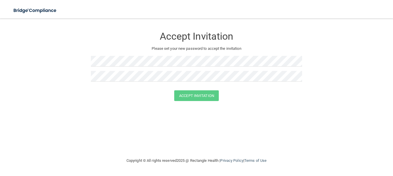
click at [221, 1] on nav "Toggle navigation Manage My Enterprise Manage My Location" at bounding box center [196, 9] width 393 height 19
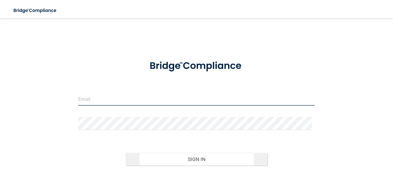
type input "[EMAIL_ADDRESS][DOMAIN_NAME]"
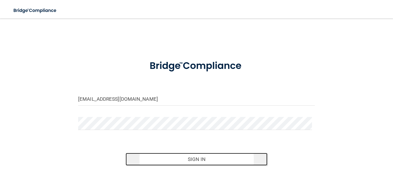
click at [158, 163] on button "Sign In" at bounding box center [196, 159] width 142 height 13
click at [142, 159] on button "Sign In" at bounding box center [196, 159] width 142 height 13
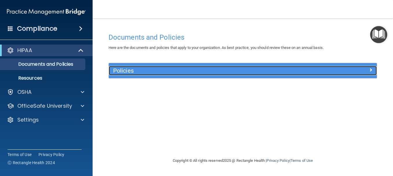
click at [210, 69] on h5 "Policies" at bounding box center [209, 70] width 192 height 6
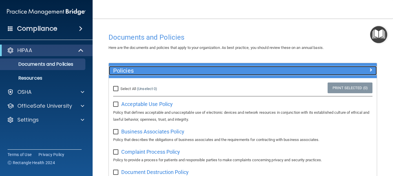
click at [206, 72] on h5 "Policies" at bounding box center [209, 70] width 192 height 6
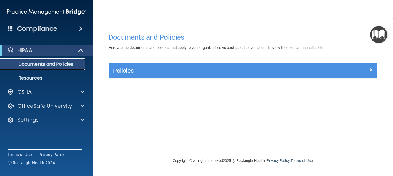
click at [59, 62] on p "Documents and Policies" at bounding box center [43, 64] width 79 height 6
click at [382, 30] on img "Open Resource Center" at bounding box center [378, 34] width 17 height 17
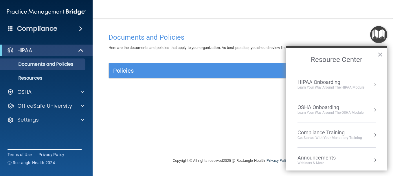
click at [339, 83] on div "HIPAA Onboarding" at bounding box center [330, 82] width 67 height 6
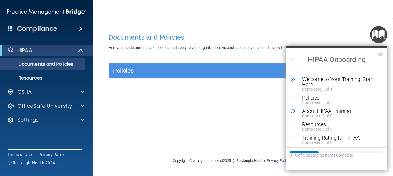
scroll to position [1, 0]
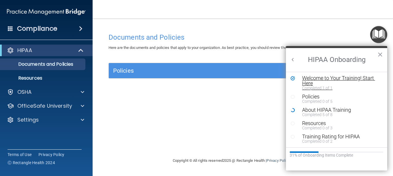
click at [317, 77] on div "Welcome to Your Training! Start Here" at bounding box center [338, 80] width 73 height 10
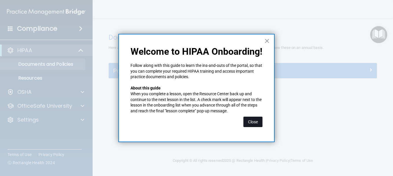
click at [249, 119] on button "Close" at bounding box center [252, 122] width 19 height 10
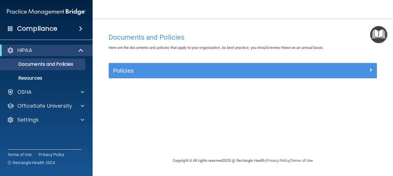
click at [380, 32] on img "Open Resource Center" at bounding box center [378, 34] width 17 height 17
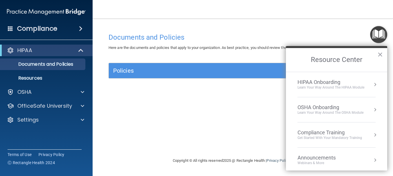
click at [320, 82] on div "HIPAA Onboarding" at bounding box center [330, 82] width 67 height 6
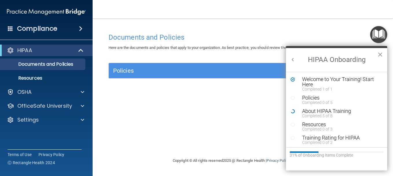
scroll to position [0, 0]
click at [317, 100] on div "Completed 0 of 5" at bounding box center [338, 102] width 73 height 4
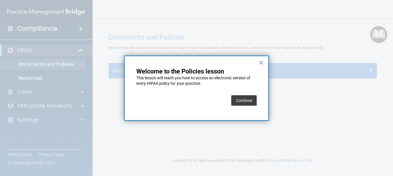
click at [249, 100] on button "Continue" at bounding box center [243, 100] width 25 height 10
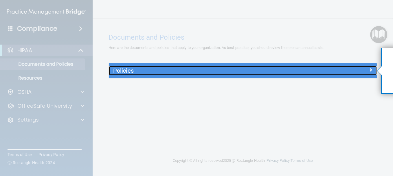
click at [317, 73] on div at bounding box center [343, 69] width 67 height 7
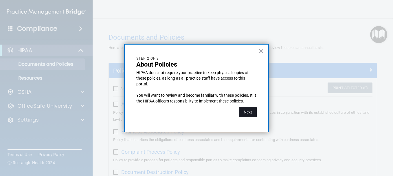
click at [249, 112] on button "Next" at bounding box center [248, 112] width 18 height 10
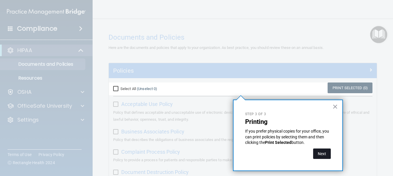
click at [317, 157] on button "Next" at bounding box center [322, 153] width 18 height 10
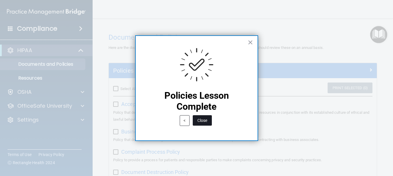
click at [202, 122] on button "Close" at bounding box center [202, 120] width 19 height 10
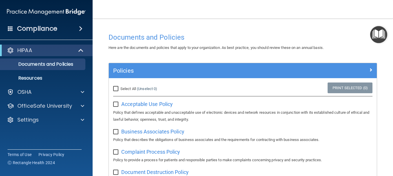
click at [371, 36] on img "Open Resource Center" at bounding box center [378, 34] width 17 height 17
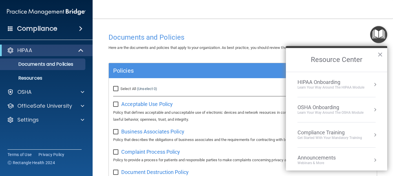
click at [357, 89] on div "Learn Your Way around the HIPAA module" at bounding box center [330, 87] width 67 height 5
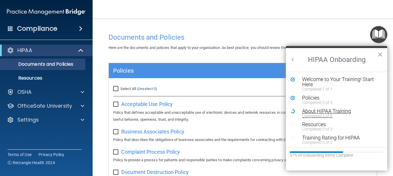
click at [328, 111] on div "About HIPAA Training" at bounding box center [338, 110] width 73 height 5
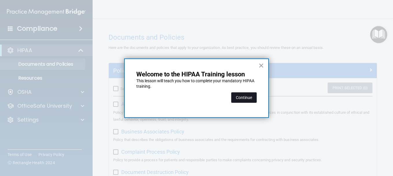
click at [246, 99] on button "Continue" at bounding box center [243, 97] width 25 height 10
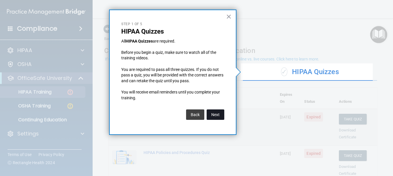
click at [214, 114] on button "Next" at bounding box center [215, 114] width 18 height 10
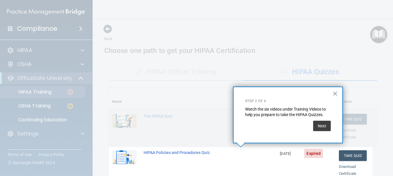
scroll to position [130, 0]
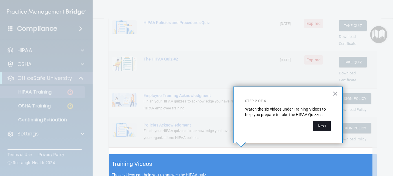
click at [316, 125] on button "Next" at bounding box center [322, 126] width 18 height 10
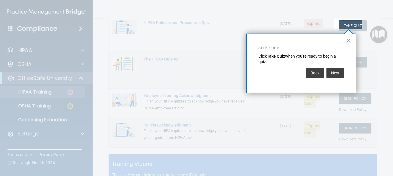
scroll to position [88, 0]
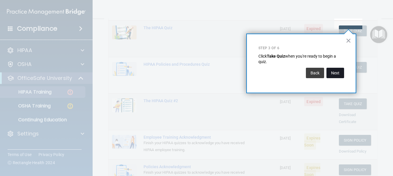
click at [339, 72] on button "Next" at bounding box center [335, 73] width 18 height 10
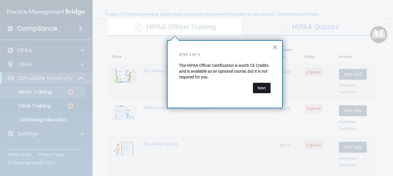
click at [266, 89] on button "Next" at bounding box center [262, 88] width 18 height 10
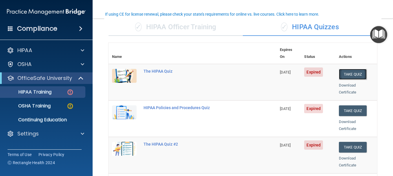
click at [339, 69] on button "Take Quiz" at bounding box center [353, 74] width 28 height 11
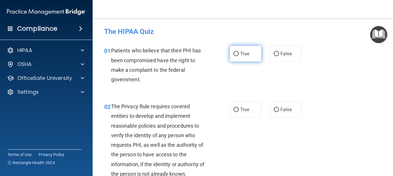
click at [233, 50] on label "True" at bounding box center [246, 54] width 32 height 16
click at [233, 52] on input "True" at bounding box center [235, 54] width 5 height 4
radio input "true"
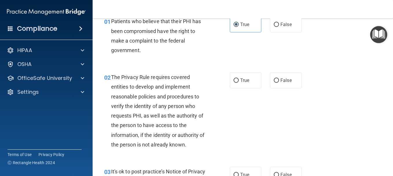
scroll to position [30, 0]
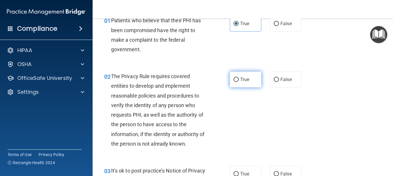
click at [236, 77] on label "True" at bounding box center [246, 79] width 32 height 16
click at [236, 77] on input "True" at bounding box center [235, 79] width 5 height 4
radio input "true"
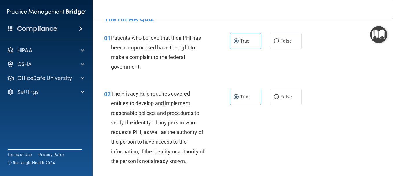
scroll to position [0, 0]
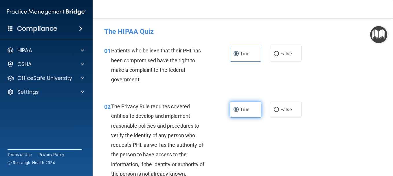
click at [236, 111] on input "True" at bounding box center [235, 110] width 5 height 4
click at [233, 108] on input "True" at bounding box center [235, 110] width 5 height 4
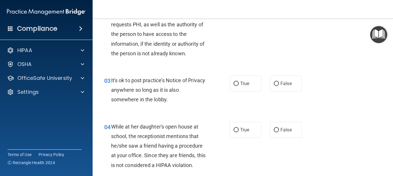
scroll to position [122, 0]
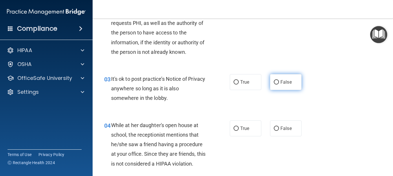
click at [273, 80] on input "False" at bounding box center [275, 82] width 5 height 4
radio input "true"
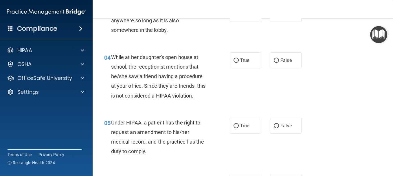
scroll to position [191, 0]
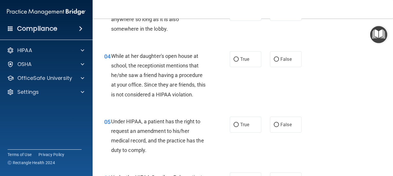
drag, startPoint x: 271, startPoint y: 78, endPoint x: 273, endPoint y: 83, distance: 5.8
click at [273, 83] on div "04 While at her daughter's open house at school, the receptionist mentions that…" at bounding box center [243, 76] width 286 height 65
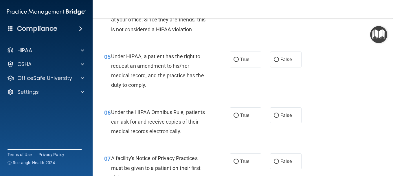
scroll to position [265, 0]
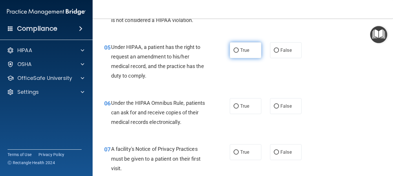
click at [235, 50] on input "True" at bounding box center [235, 50] width 5 height 4
radio input "true"
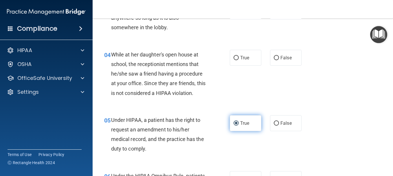
scroll to position [189, 0]
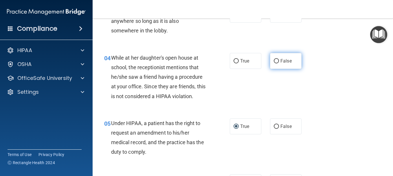
click at [280, 58] on span "False" at bounding box center [285, 60] width 11 height 5
click at [278, 59] on input "False" at bounding box center [275, 61] width 5 height 4
radio input "true"
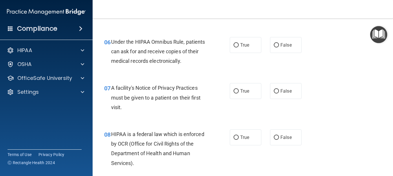
scroll to position [327, 0]
click at [304, 75] on div "07 A facility's Notice of Privacy Practices must be given to a patient on their…" at bounding box center [243, 98] width 286 height 46
click at [245, 42] on span "True" at bounding box center [244, 44] width 9 height 5
click at [239, 42] on input "True" at bounding box center [235, 44] width 5 height 4
radio input "true"
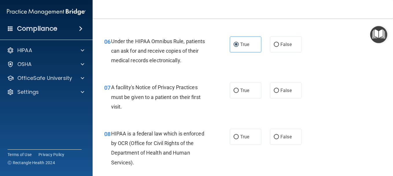
click at [278, 67] on div "06 Under the HIPAA Omnibus Rule, patients can ask for and receive copies of the…" at bounding box center [243, 52] width 286 height 46
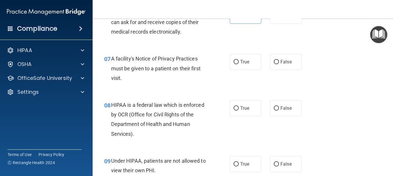
scroll to position [357, 0]
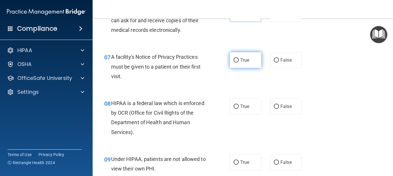
click at [245, 55] on label "True" at bounding box center [246, 60] width 32 height 16
click at [239, 58] on input "True" at bounding box center [235, 60] width 5 height 4
radio input "true"
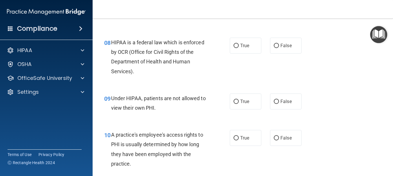
scroll to position [418, 0]
click at [232, 48] on label "True" at bounding box center [246, 45] width 32 height 16
click at [233, 48] on input "True" at bounding box center [235, 45] width 5 height 4
radio input "true"
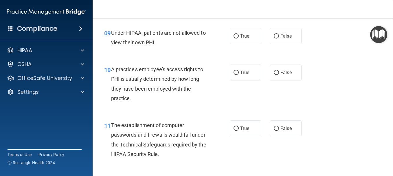
scroll to position [483, 0]
drag, startPoint x: 229, startPoint y: 43, endPoint x: 213, endPoint y: 73, distance: 34.1
click at [213, 73] on div "10 A practice's employee's access rights to PHI is usually determined by how lo…" at bounding box center [166, 84] width 143 height 41
click at [235, 35] on input "True" at bounding box center [235, 36] width 5 height 4
radio input "true"
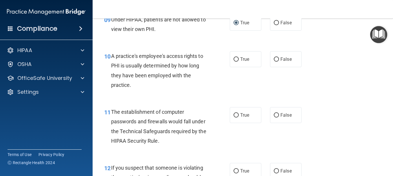
scroll to position [497, 0]
click at [273, 56] on label "False" at bounding box center [286, 59] width 32 height 16
click at [273, 57] on input "False" at bounding box center [275, 59] width 5 height 4
radio input "true"
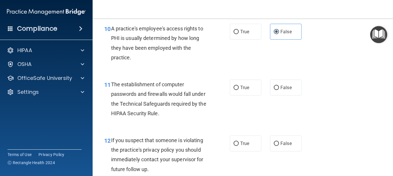
scroll to position [524, 0]
click at [240, 87] on span "True" at bounding box center [244, 87] width 9 height 5
click at [239, 87] on input "True" at bounding box center [235, 88] width 5 height 4
radio input "true"
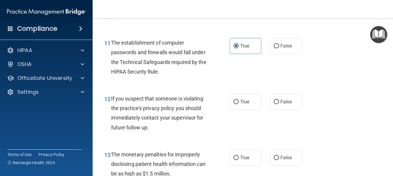
scroll to position [567, 0]
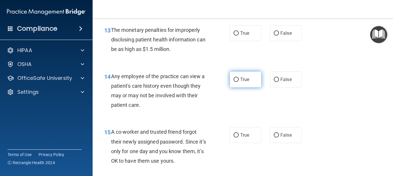
click at [245, 108] on div "14 Any employee of the practice can view a patient's care history even though t…" at bounding box center [243, 92] width 286 height 56
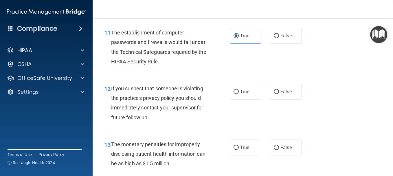
scroll to position [576, 0]
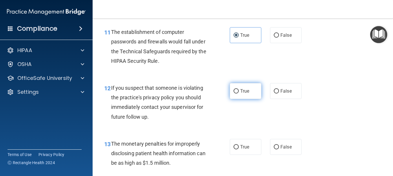
click at [236, 88] on label "True" at bounding box center [246, 91] width 32 height 16
click at [236, 89] on input "True" at bounding box center [235, 91] width 5 height 4
radio input "true"
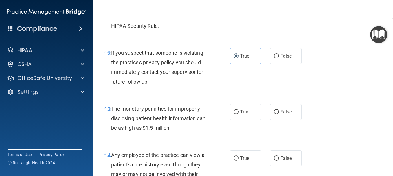
scroll to position [611, 0]
click at [231, 114] on label "True" at bounding box center [246, 111] width 32 height 16
click at [233, 114] on input "True" at bounding box center [235, 112] width 5 height 4
radio input "true"
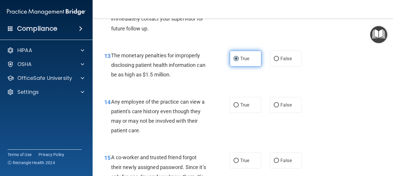
scroll to position [664, 0]
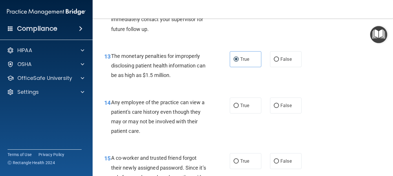
drag, startPoint x: 233, startPoint y: 105, endPoint x: 221, endPoint y: 104, distance: 11.9
click at [221, 104] on div "14 Any employee of the practice can view a patient's care history even though t…" at bounding box center [166, 117] width 143 height 41
click at [236, 102] on label "True" at bounding box center [246, 105] width 32 height 16
click at [236, 103] on input "True" at bounding box center [235, 105] width 5 height 4
radio input "true"
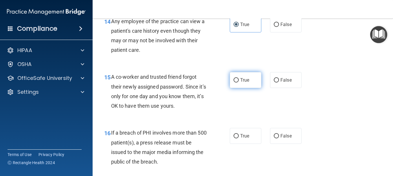
scroll to position [746, 0]
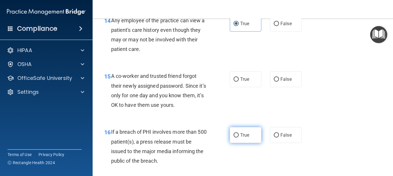
click at [233, 134] on input "True" at bounding box center [235, 135] width 5 height 4
radio input "true"
click at [225, 88] on div "15 A co-worker and trusted friend forgot their newly assigned password. Since i…" at bounding box center [166, 91] width 143 height 41
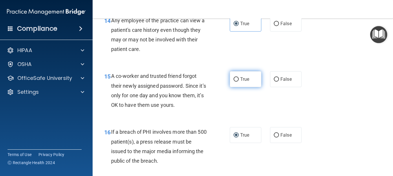
click at [234, 80] on input "True" at bounding box center [235, 79] width 5 height 4
radio input "true"
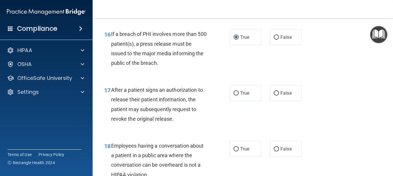
scroll to position [844, 0]
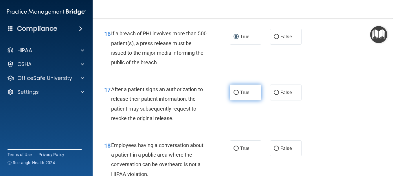
click at [234, 91] on input "True" at bounding box center [235, 92] width 5 height 4
radio input "true"
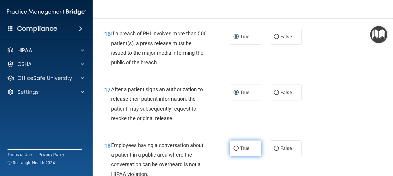
click at [233, 147] on input "True" at bounding box center [235, 148] width 5 height 4
radio input "true"
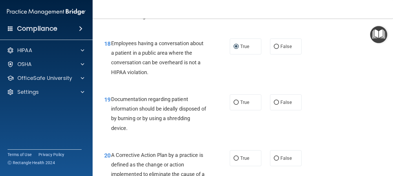
scroll to position [947, 0]
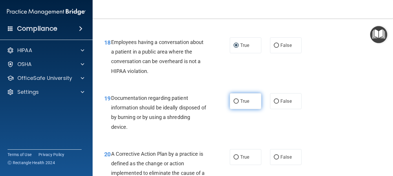
click at [233, 102] on input "True" at bounding box center [235, 101] width 5 height 4
radio input "true"
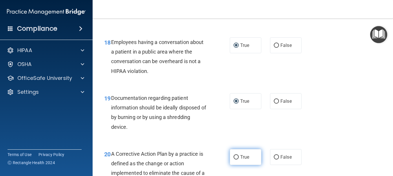
click at [233, 156] on input "True" at bounding box center [235, 157] width 5 height 4
radio input "true"
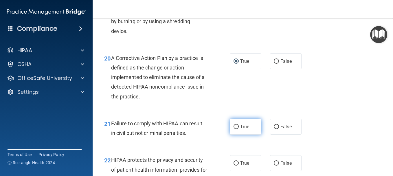
scroll to position [1046, 0]
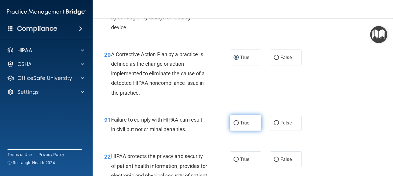
click at [235, 122] on input "True" at bounding box center [235, 123] width 5 height 4
radio input "true"
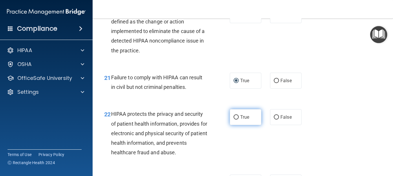
scroll to position [1090, 0]
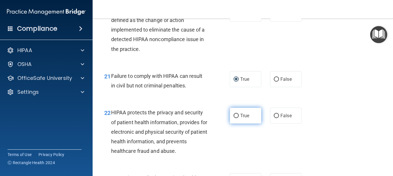
click at [235, 116] on input "True" at bounding box center [235, 116] width 5 height 4
radio input "true"
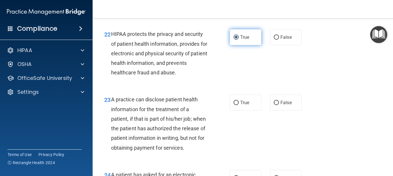
scroll to position [1169, 0]
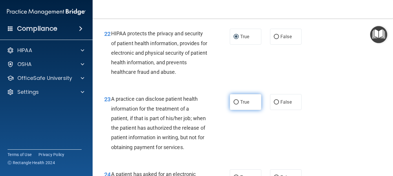
click at [233, 101] on input "True" at bounding box center [235, 102] width 5 height 4
radio input "true"
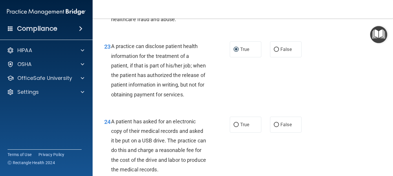
scroll to position [1239, 0]
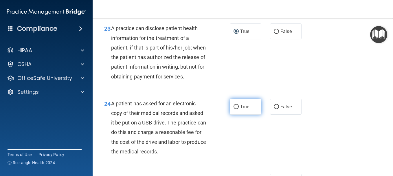
click at [234, 109] on input "True" at bounding box center [235, 107] width 5 height 4
radio input "true"
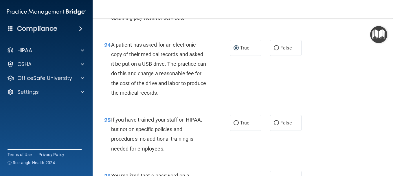
scroll to position [1299, 0]
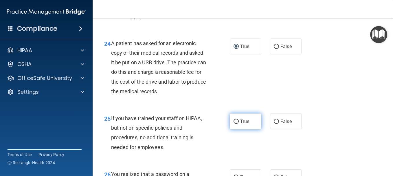
click at [233, 124] on input "True" at bounding box center [235, 121] width 5 height 4
radio input "true"
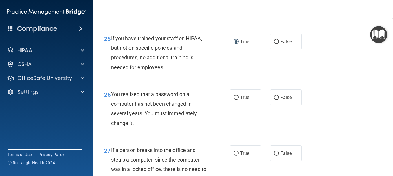
scroll to position [1380, 0]
click at [234, 99] on input "True" at bounding box center [235, 97] width 5 height 4
radio input "true"
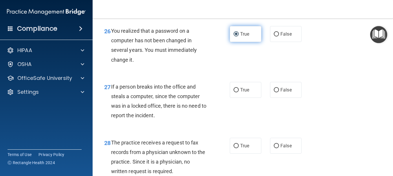
scroll to position [1444, 0]
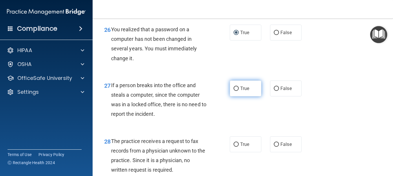
click at [234, 91] on input "True" at bounding box center [235, 88] width 5 height 4
radio input "true"
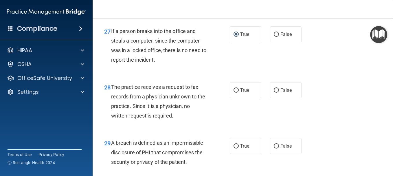
scroll to position [1498, 0]
click at [234, 92] on input "True" at bounding box center [235, 90] width 5 height 4
radio input "true"
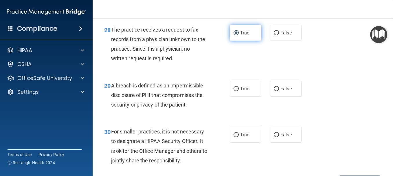
scroll to position [1555, 0]
click at [234, 91] on input "True" at bounding box center [235, 89] width 5 height 4
radio input "true"
click at [234, 91] on input "True" at bounding box center [235, 89] width 5 height 4
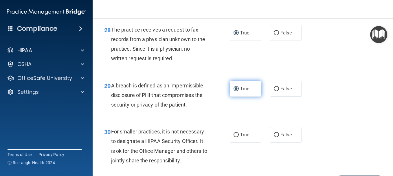
click at [234, 91] on input "True" at bounding box center [235, 89] width 5 height 4
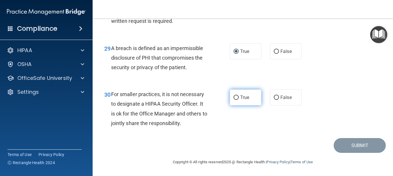
scroll to position [1597, 0]
click at [234, 99] on input "True" at bounding box center [235, 97] width 5 height 4
radio input "true"
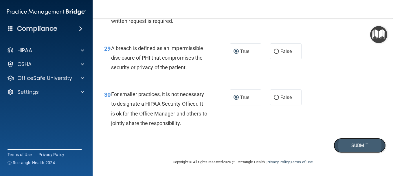
click at [344, 149] on button "Submit" at bounding box center [359, 145] width 52 height 15
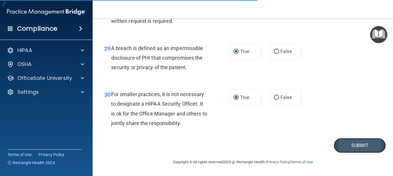
click at [344, 149] on button "Submit" at bounding box center [359, 145] width 52 height 15
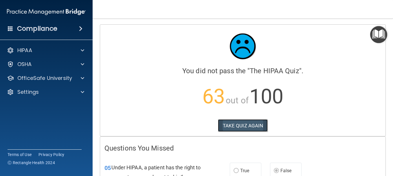
click at [245, 122] on button "TAKE QUIZ AGAIN" at bounding box center [243, 125] width 50 height 13
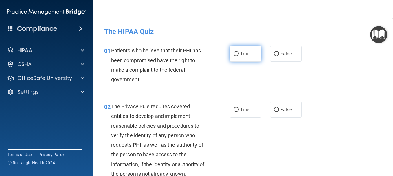
click at [242, 51] on span "True" at bounding box center [244, 53] width 9 height 5
click at [239, 52] on input "True" at bounding box center [235, 54] width 5 height 4
radio input "true"
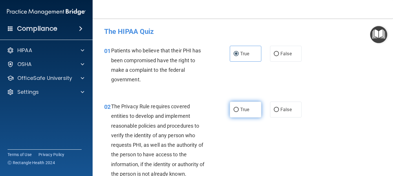
click at [238, 105] on label "True" at bounding box center [246, 109] width 32 height 16
click at [238, 108] on input "True" at bounding box center [235, 110] width 5 height 4
radio input "true"
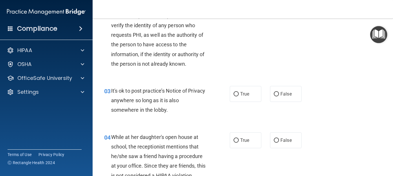
scroll to position [110, 0]
click at [280, 89] on label "False" at bounding box center [286, 94] width 32 height 16
click at [279, 92] on input "False" at bounding box center [275, 94] width 5 height 4
radio input "true"
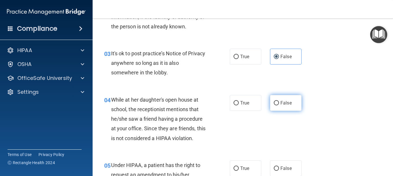
scroll to position [152, 0]
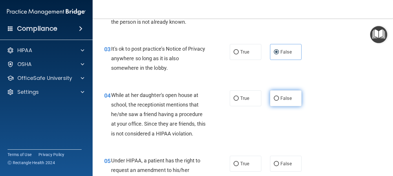
click at [280, 96] on span "False" at bounding box center [285, 97] width 11 height 5
click at [278, 96] on input "False" at bounding box center [275, 98] width 5 height 4
radio input "true"
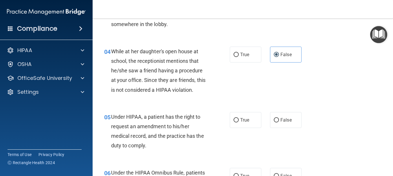
scroll to position [196, 0]
click at [274, 123] on label "False" at bounding box center [286, 120] width 32 height 16
click at [274, 122] on input "False" at bounding box center [275, 120] width 5 height 4
radio input "true"
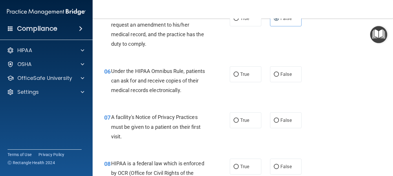
scroll to position [299, 0]
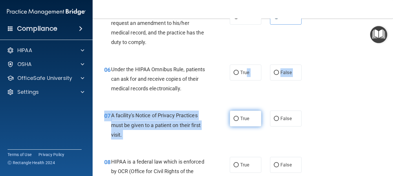
drag, startPoint x: 244, startPoint y: 76, endPoint x: 234, endPoint y: 115, distance: 40.2
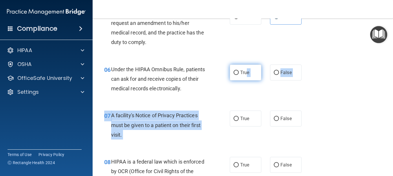
drag, startPoint x: 234, startPoint y: 115, endPoint x: 235, endPoint y: 72, distance: 42.8
click at [235, 72] on input "True" at bounding box center [235, 73] width 5 height 4
radio input "true"
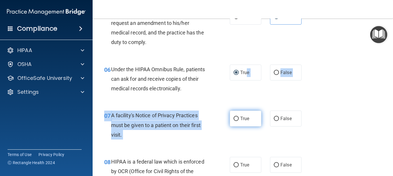
click at [233, 118] on input "True" at bounding box center [235, 119] width 5 height 4
radio input "true"
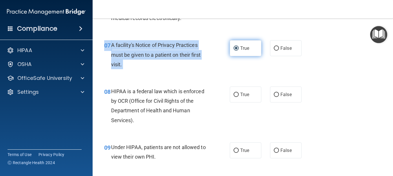
scroll to position [369, 0]
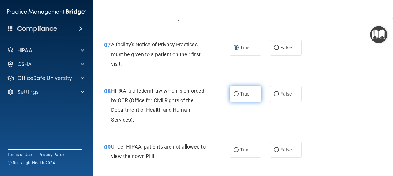
click at [232, 90] on label "True" at bounding box center [246, 94] width 32 height 16
click at [233, 92] on input "True" at bounding box center [235, 94] width 5 height 4
radio input "true"
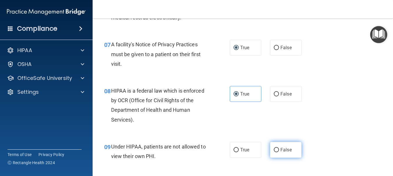
click at [272, 146] on label "False" at bounding box center [286, 150] width 32 height 16
click at [273, 148] on input "False" at bounding box center [275, 150] width 5 height 4
radio input "true"
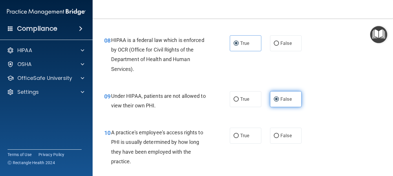
scroll to position [421, 0]
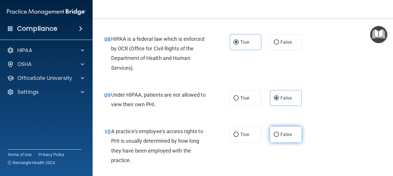
click at [273, 135] on input "False" at bounding box center [275, 134] width 5 height 4
radio input "true"
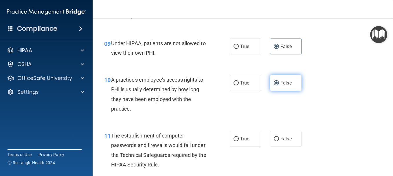
scroll to position [477, 0]
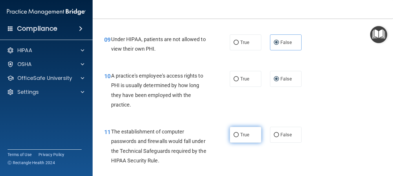
click at [233, 135] on input "True" at bounding box center [235, 135] width 5 height 4
radio input "true"
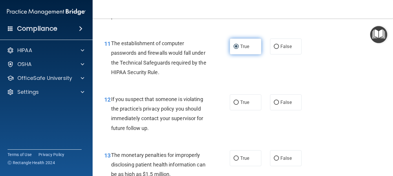
scroll to position [565, 0]
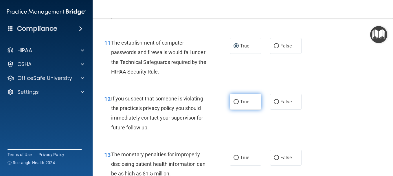
click at [233, 101] on input "True" at bounding box center [235, 102] width 5 height 4
radio input "true"
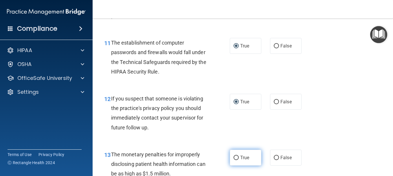
click at [234, 158] on input "True" at bounding box center [235, 158] width 5 height 4
radio input "true"
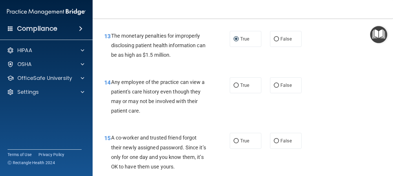
scroll to position [685, 0]
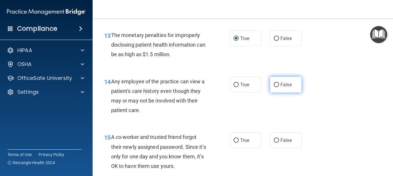
click at [273, 83] on input "False" at bounding box center [275, 85] width 5 height 4
radio input "true"
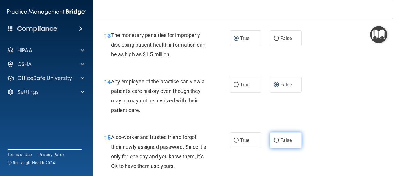
click at [273, 139] on input "False" at bounding box center [275, 140] width 5 height 4
radio input "true"
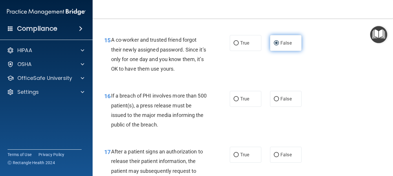
scroll to position [783, 0]
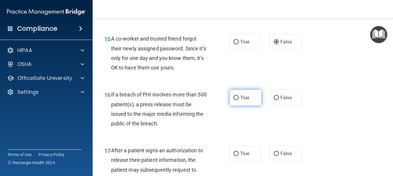
click at [234, 96] on input "True" at bounding box center [235, 98] width 5 height 4
radio input "true"
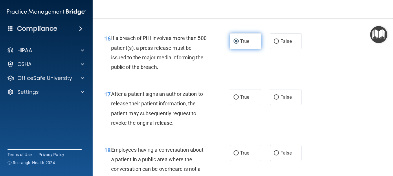
scroll to position [842, 0]
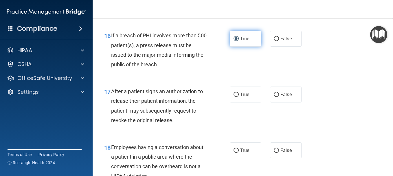
click at [234, 96] on input "True" at bounding box center [235, 95] width 5 height 4
radio input "true"
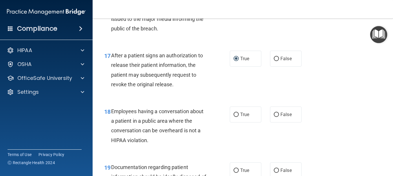
scroll to position [878, 0]
click at [274, 112] on input "False" at bounding box center [275, 114] width 5 height 4
radio input "true"
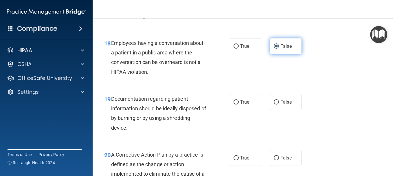
scroll to position [946, 0]
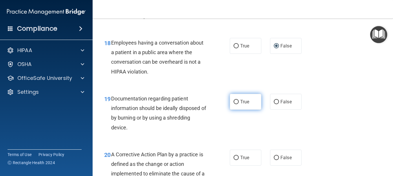
click at [234, 97] on label "True" at bounding box center [246, 102] width 32 height 16
click at [234, 100] on input "True" at bounding box center [235, 102] width 5 height 4
radio input "true"
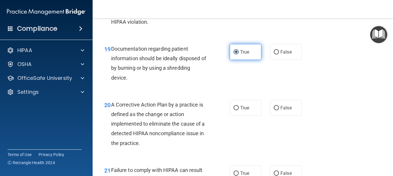
scroll to position [1002, 0]
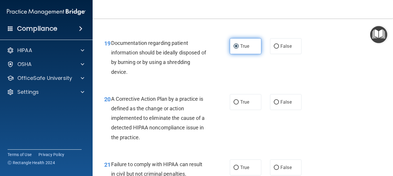
click at [234, 97] on label "True" at bounding box center [246, 102] width 32 height 16
click at [234, 100] on input "True" at bounding box center [235, 102] width 5 height 4
radio input "true"
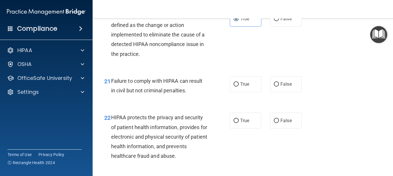
scroll to position [1085, 0]
click at [234, 97] on div "21 Failure to comply with HIPAA can result in civil but not criminal penalties." at bounding box center [166, 87] width 143 height 22
click at [274, 84] on input "False" at bounding box center [275, 84] width 5 height 4
radio input "true"
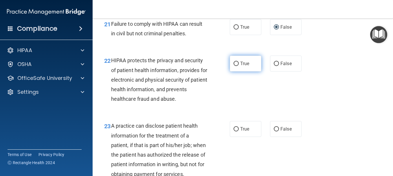
scroll to position [1145, 0]
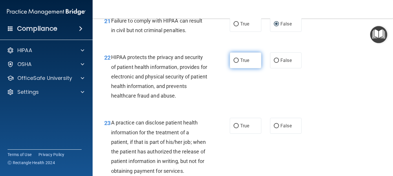
click at [233, 59] on input "True" at bounding box center [235, 60] width 5 height 4
radio input "true"
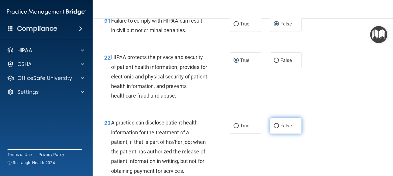
click at [274, 124] on input "False" at bounding box center [275, 126] width 5 height 4
radio input "true"
click at [274, 124] on input "False" at bounding box center [275, 126] width 5 height 4
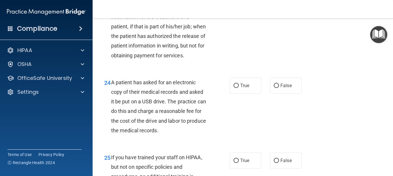
scroll to position [1261, 0]
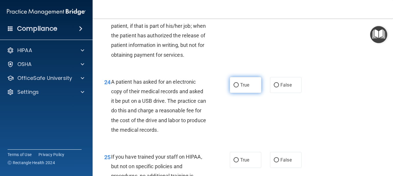
click at [234, 87] on input "True" at bounding box center [235, 85] width 5 height 4
radio input "true"
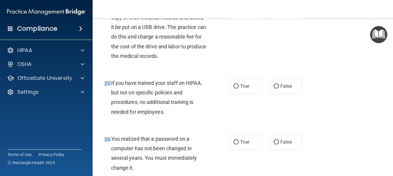
scroll to position [1335, 0]
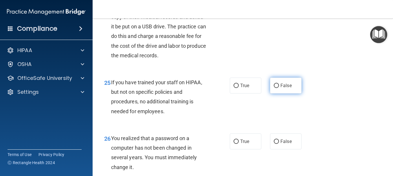
click at [271, 93] on label "False" at bounding box center [286, 85] width 32 height 16
click at [273, 88] on input "False" at bounding box center [275, 86] width 5 height 4
radio input "true"
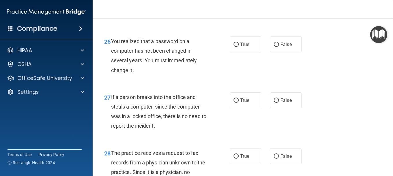
scroll to position [1432, 0]
click at [234, 49] on label "True" at bounding box center [246, 44] width 32 height 16
click at [234, 47] on input "True" at bounding box center [235, 44] width 5 height 4
radio input "true"
click at [273, 102] on input "False" at bounding box center [275, 100] width 5 height 4
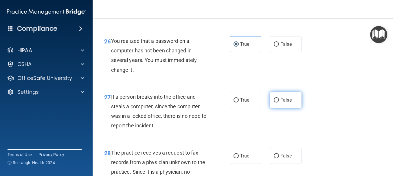
radio input "true"
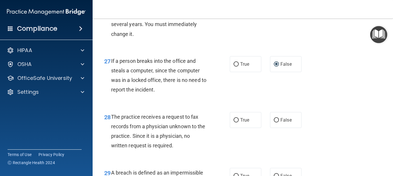
scroll to position [1470, 0]
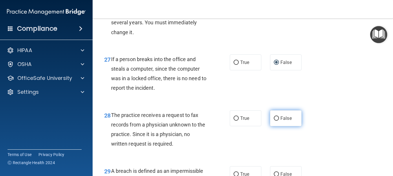
click at [273, 121] on input "False" at bounding box center [275, 118] width 5 height 4
radio input "true"
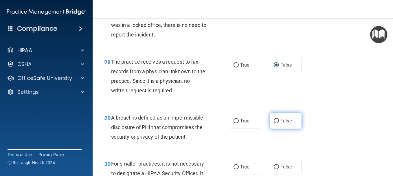
scroll to position [1519, 0]
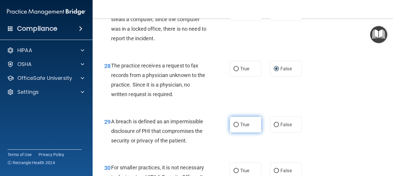
click at [240, 127] on span "True" at bounding box center [244, 124] width 9 height 5
click at [239, 127] on input "True" at bounding box center [235, 125] width 5 height 4
radio input "true"
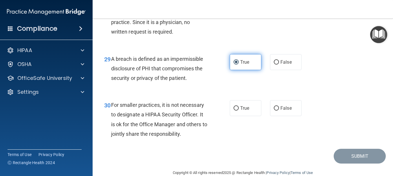
scroll to position [1602, 0]
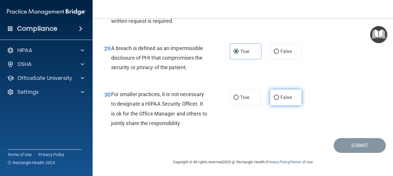
click at [277, 99] on label "False" at bounding box center [286, 97] width 32 height 16
click at [277, 99] on input "False" at bounding box center [275, 97] width 5 height 4
radio input "true"
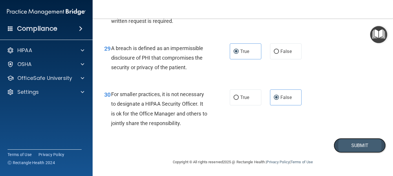
click at [343, 147] on button "Submit" at bounding box center [359, 145] width 52 height 15
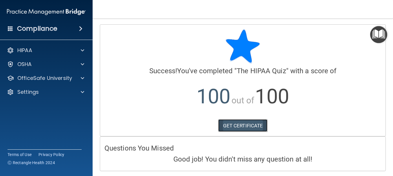
click at [241, 121] on link "GET CERTIFICATE" at bounding box center [242, 125] width 49 height 13
click at [375, 30] on img "Open Resource Center" at bounding box center [378, 34] width 17 height 17
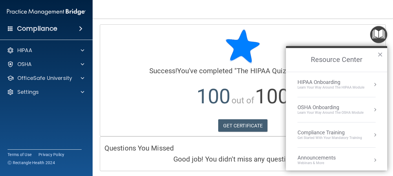
click at [339, 80] on div "HIPAA Onboarding" at bounding box center [330, 82] width 67 height 6
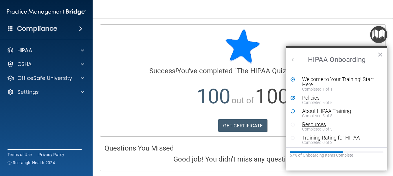
scroll to position [1, 0]
click at [336, 111] on div "About HIPAA Training" at bounding box center [338, 109] width 73 height 5
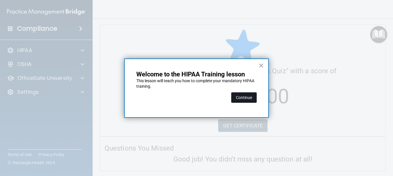
click at [235, 93] on button "Continue" at bounding box center [243, 97] width 25 height 10
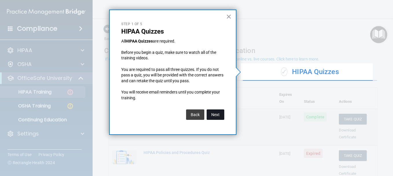
click at [220, 113] on button "Next" at bounding box center [215, 114] width 18 height 10
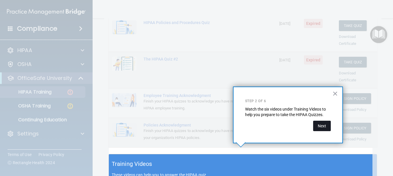
click at [326, 125] on button "Next" at bounding box center [322, 126] width 18 height 10
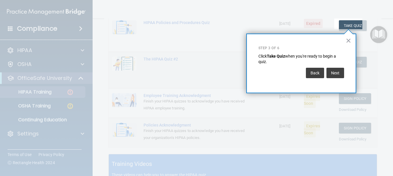
scroll to position [88, 0]
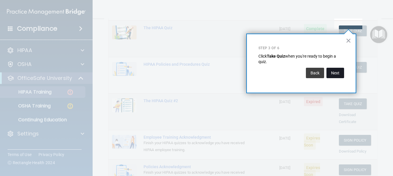
click at [336, 74] on button "Next" at bounding box center [335, 73] width 18 height 10
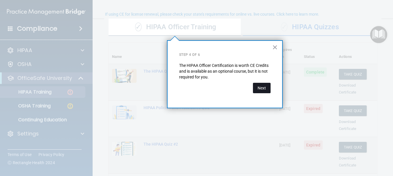
click at [261, 92] on button "Next" at bounding box center [262, 88] width 18 height 10
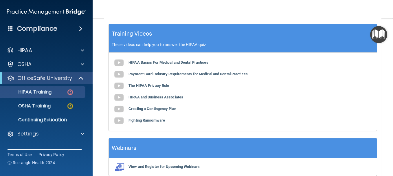
scroll to position [262, 0]
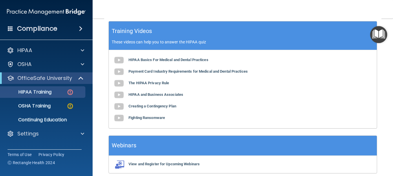
click at [309, 111] on div "HIPAA Basics For Medical and Dental Practices Payment Card Industry Requirement…" at bounding box center [243, 89] width 268 height 78
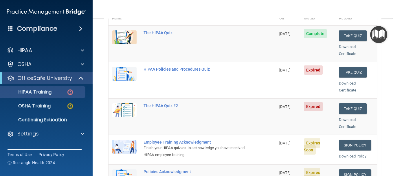
scroll to position [83, 0]
click at [346, 67] on button "Take Quiz" at bounding box center [353, 72] width 28 height 11
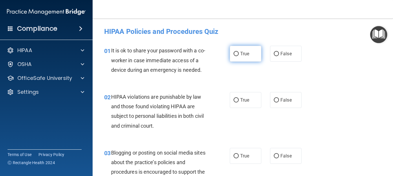
click at [235, 52] on input "True" at bounding box center [235, 54] width 5 height 4
radio input "true"
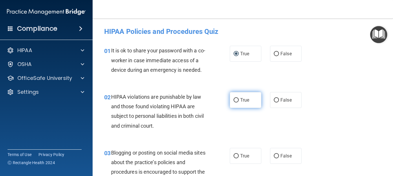
click at [233, 102] on input "True" at bounding box center [235, 100] width 5 height 4
radio input "true"
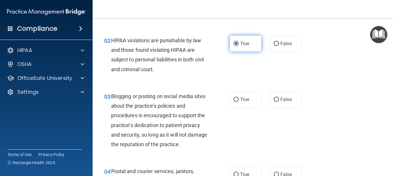
scroll to position [57, 0]
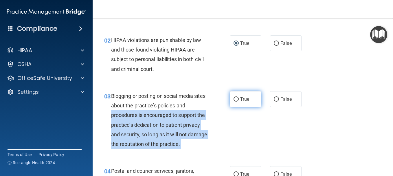
drag, startPoint x: 233, startPoint y: 108, endPoint x: 235, endPoint y: 105, distance: 3.3
click at [305, 91] on ng-form "03 Blogging or posting on social media sites about the practice’s policies and …" at bounding box center [305, 91] width 0 height 0
click at [235, 105] on label "True" at bounding box center [246, 99] width 32 height 16
click at [235, 101] on input "True" at bounding box center [235, 99] width 5 height 4
radio input "true"
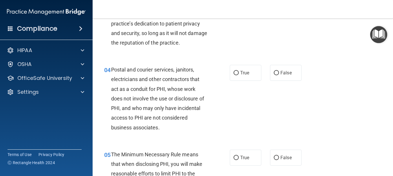
scroll to position [161, 0]
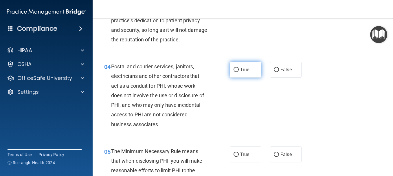
click at [234, 72] on input "True" at bounding box center [235, 70] width 5 height 4
radio input "true"
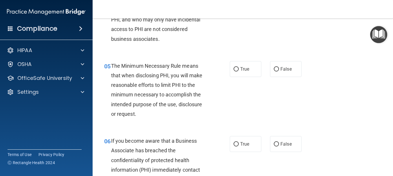
click at [234, 71] on input "True" at bounding box center [235, 69] width 5 height 4
radio input "true"
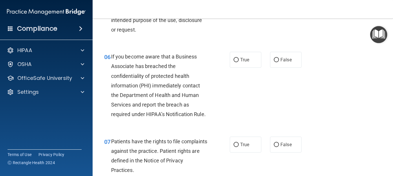
scroll to position [330, 0]
click at [234, 63] on input "True" at bounding box center [235, 60] width 5 height 4
radio input "true"
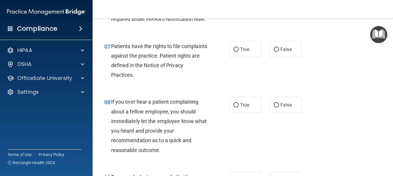
scroll to position [425, 0]
click at [234, 52] on input "True" at bounding box center [235, 50] width 5 height 4
radio input "true"
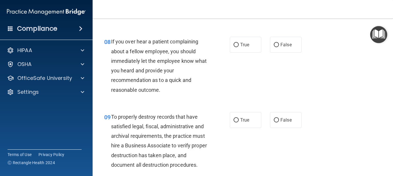
scroll to position [486, 0]
click at [234, 47] on input "True" at bounding box center [235, 45] width 5 height 4
radio input "true"
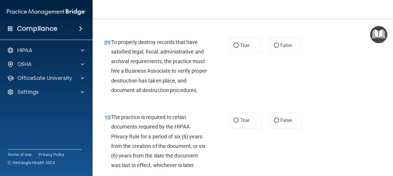
scroll to position [561, 0]
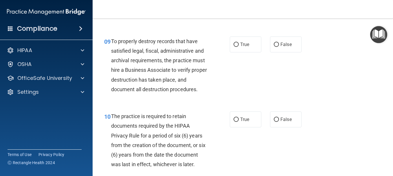
click at [234, 47] on input "True" at bounding box center [235, 44] width 5 height 4
radio input "true"
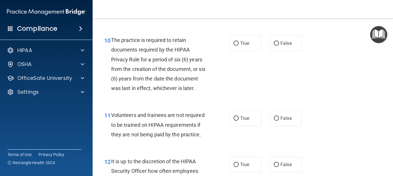
scroll to position [636, 0]
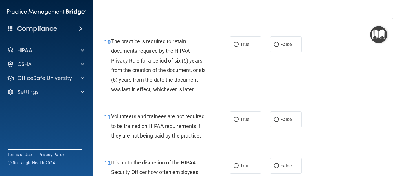
click at [234, 47] on input "True" at bounding box center [235, 44] width 5 height 4
radio input "true"
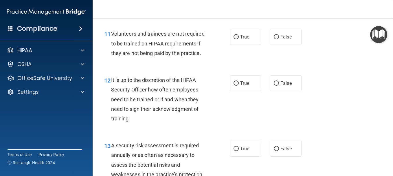
scroll to position [718, 0]
click at [234, 39] on input "True" at bounding box center [235, 37] width 5 height 4
radio input "true"
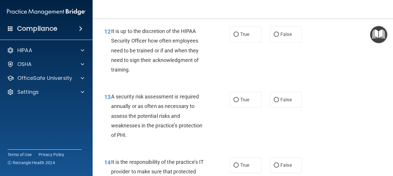
scroll to position [766, 0]
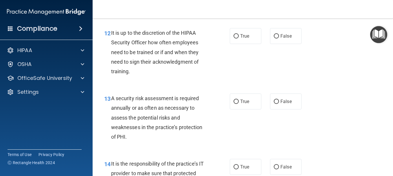
click at [234, 38] on input "True" at bounding box center [235, 36] width 5 height 4
radio input "true"
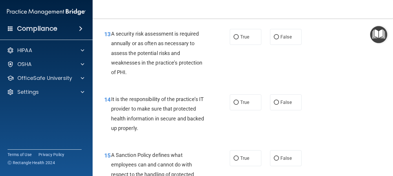
scroll to position [830, 0]
click at [235, 40] on input "True" at bounding box center [235, 37] width 5 height 4
radio input "true"
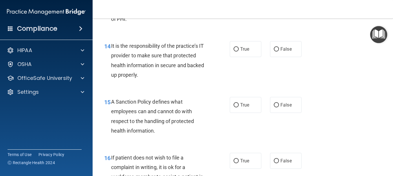
scroll to position [883, 0]
click at [235, 52] on input "True" at bounding box center [235, 49] width 5 height 4
radio input "true"
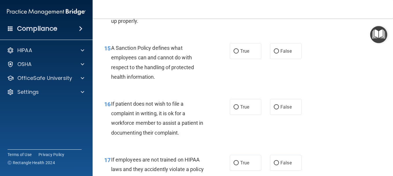
scroll to position [937, 0]
click at [235, 54] on input "True" at bounding box center [235, 51] width 5 height 4
radio input "true"
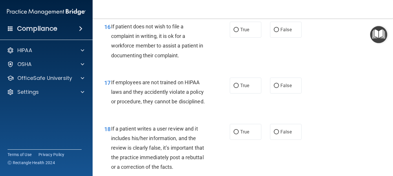
scroll to position [1014, 0]
click at [235, 32] on input "True" at bounding box center [235, 30] width 5 height 4
radio input "true"
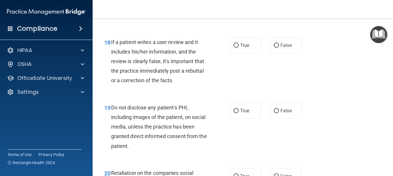
scroll to position [1100, 0]
click at [234, 2] on input "True" at bounding box center [235, -1] width 5 height 4
radio input "true"
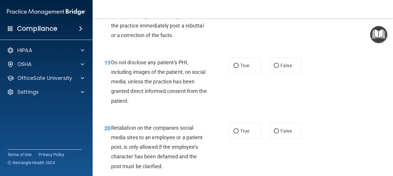
click at [234, 3] on input "True" at bounding box center [235, 0] width 5 height 4
radio input "true"
click at [234, 3] on input "True" at bounding box center [235, 0] width 5 height 4
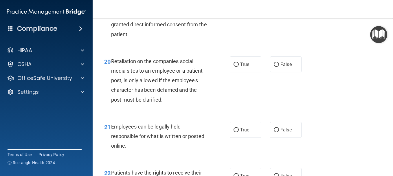
scroll to position [1212, 0]
click at [234, 2] on input "True" at bounding box center [235, 0] width 5 height 4
radio input "true"
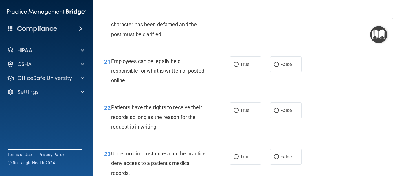
radio input "true"
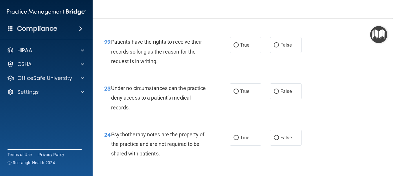
scroll to position [1343, 0]
radio input "true"
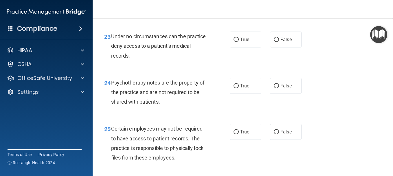
scroll to position [1395, 0]
radio input "true"
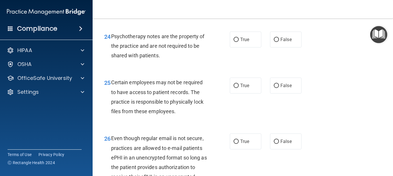
scroll to position [1441, 0]
radio input "true"
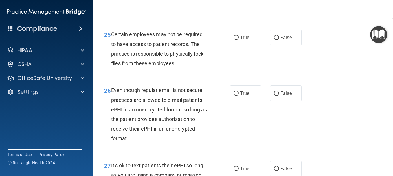
scroll to position [1489, 0]
radio input "true"
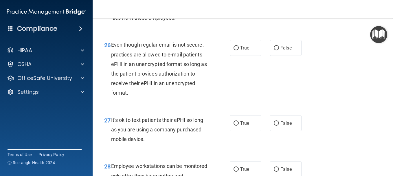
scroll to position [1534, 0]
radio input "true"
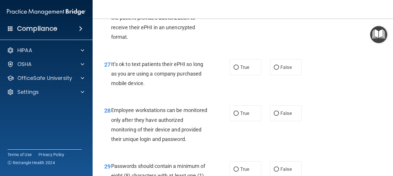
scroll to position [1590, 0]
radio input "true"
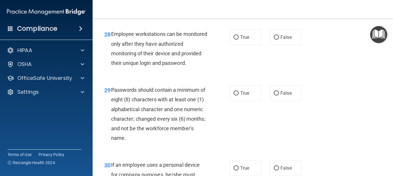
scroll to position [1666, 0]
radio input "true"
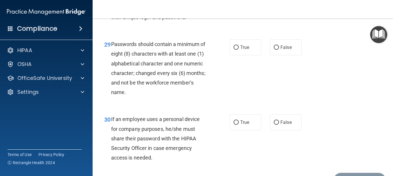
scroll to position [1711, 0]
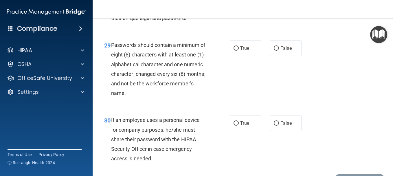
radio input "true"
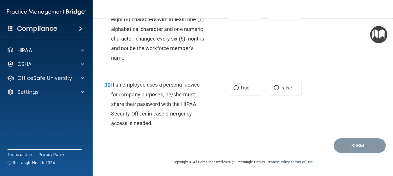
scroll to position [1776, 0]
click at [234, 15] on input "True" at bounding box center [235, 13] width 5 height 4
radio input "true"
click at [236, 90] on input "True" at bounding box center [235, 88] width 5 height 4
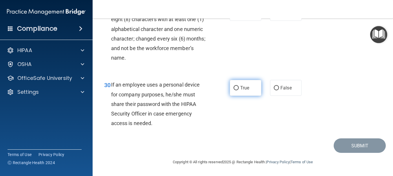
radio input "true"
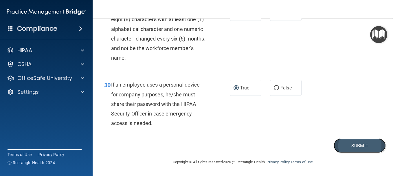
click at [351, 146] on button "Submit" at bounding box center [359, 145] width 52 height 15
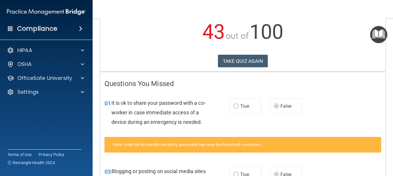
scroll to position [65, 0]
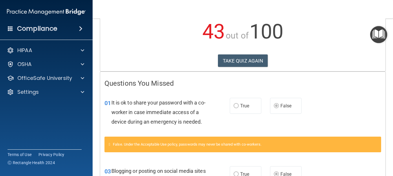
click at [283, 125] on div "01 It is ok to share your password with a co-worker in case immediate access of…" at bounding box center [242, 113] width 285 height 46
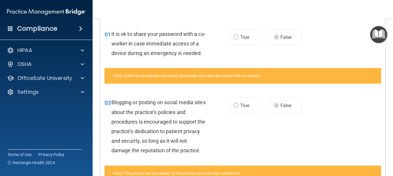
scroll to position [133, 0]
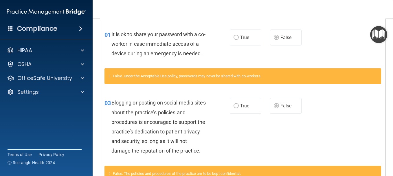
click at [283, 124] on div "03 Blogging or posting on social media sites about the practice’s policies and …" at bounding box center [242, 127] width 285 height 75
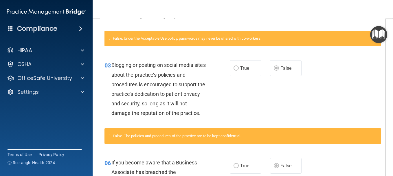
scroll to position [0, 0]
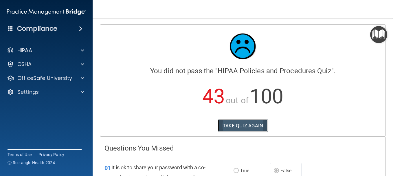
click at [243, 120] on button "TAKE QUIZ AGAIN" at bounding box center [243, 125] width 50 height 13
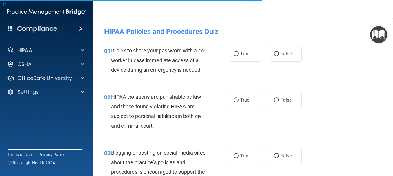
drag, startPoint x: 243, startPoint y: 120, endPoint x: 223, endPoint y: 124, distance: 20.4
click at [223, 124] on div "02 HIPAA violations are punishable by law and those found violating HIPAA are s…" at bounding box center [166, 112] width 143 height 41
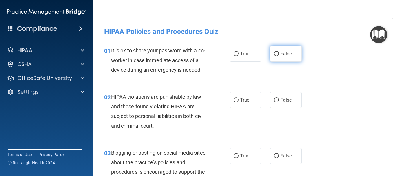
click at [273, 55] on input "False" at bounding box center [275, 54] width 5 height 4
radio input "true"
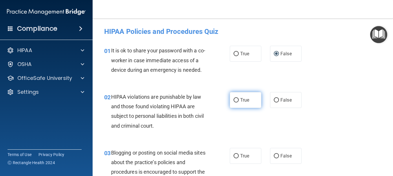
click at [233, 108] on label "True" at bounding box center [246, 100] width 32 height 16
click at [233, 102] on input "True" at bounding box center [235, 100] width 5 height 4
radio input "true"
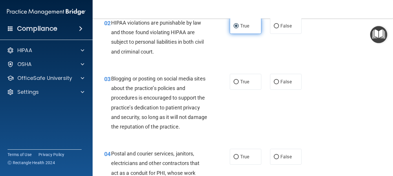
scroll to position [79, 0]
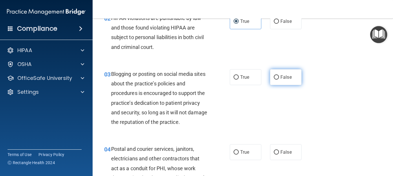
click at [275, 84] on label "False" at bounding box center [286, 77] width 32 height 16
click at [275, 80] on input "False" at bounding box center [275, 77] width 5 height 4
radio input "true"
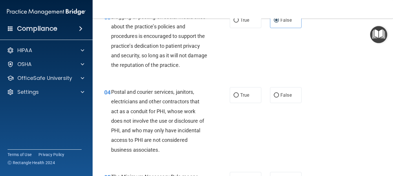
scroll to position [137, 0]
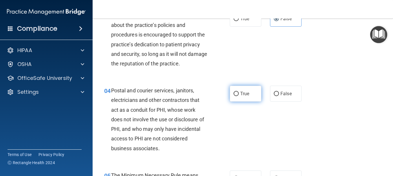
click at [233, 96] on input "True" at bounding box center [235, 94] width 5 height 4
radio input "true"
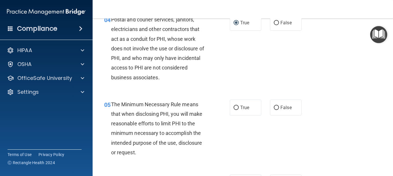
scroll to position [208, 0]
click at [235, 110] on input "True" at bounding box center [235, 107] width 5 height 4
radio input "true"
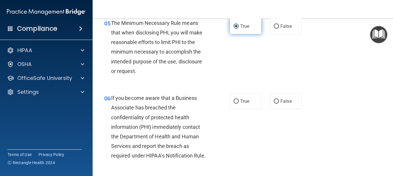
scroll to position [290, 0]
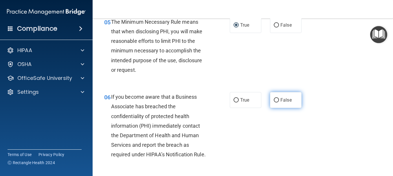
click at [275, 102] on input "False" at bounding box center [275, 100] width 5 height 4
radio input "true"
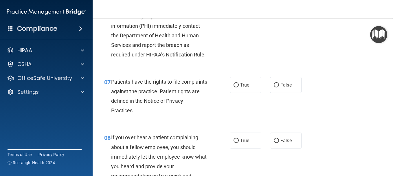
scroll to position [391, 0]
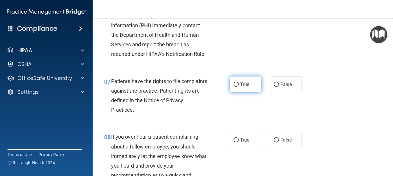
click at [234, 87] on input "True" at bounding box center [235, 84] width 5 height 4
radio input "true"
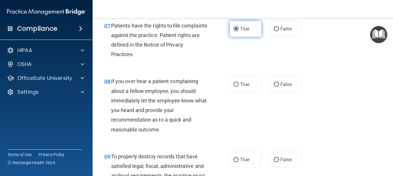
scroll to position [446, 0]
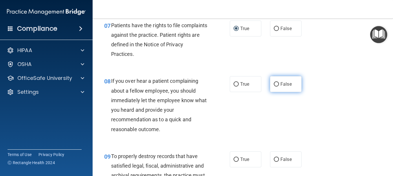
click at [274, 86] on input "False" at bounding box center [275, 84] width 5 height 4
radio input "true"
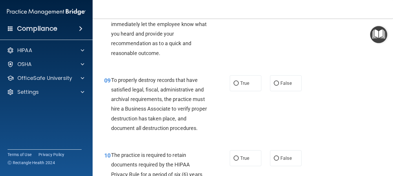
scroll to position [524, 0]
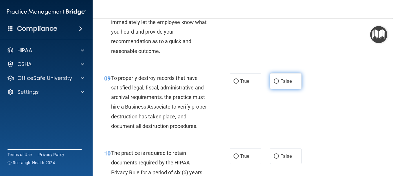
click at [276, 84] on input "False" at bounding box center [275, 81] width 5 height 4
radio input "true"
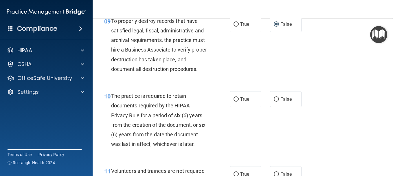
scroll to position [583, 0]
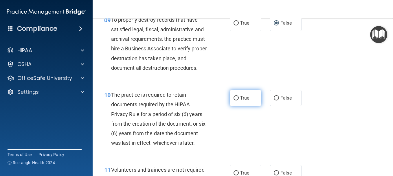
click at [233, 100] on input "True" at bounding box center [235, 98] width 5 height 4
radio input "true"
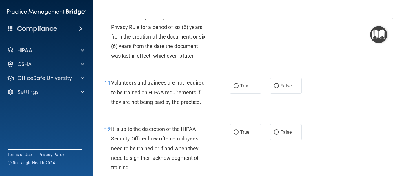
scroll to position [670, 0]
click at [275, 88] on input "False" at bounding box center [275, 86] width 5 height 4
radio input "true"
click at [274, 134] on input "False" at bounding box center [275, 132] width 5 height 4
radio input "true"
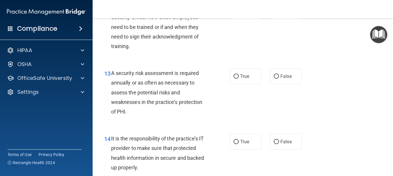
scroll to position [793, 0]
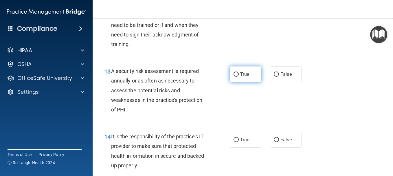
click at [234, 77] on input "True" at bounding box center [235, 74] width 5 height 4
radio input "true"
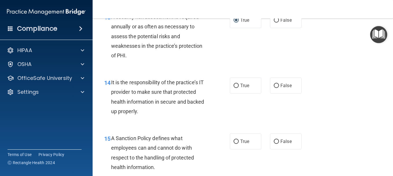
scroll to position [848, 0]
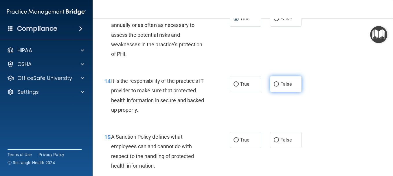
click at [275, 86] on input "False" at bounding box center [275, 84] width 5 height 4
radio input "true"
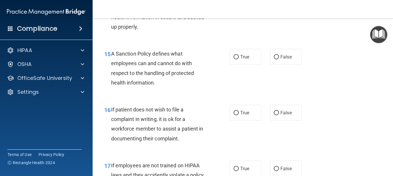
scroll to position [942, 0]
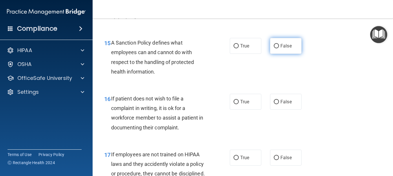
click at [273, 48] on input "False" at bounding box center [275, 46] width 5 height 4
radio input "true"
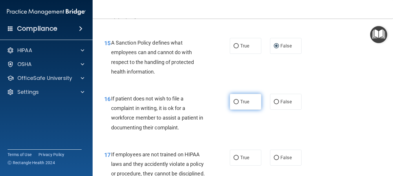
click at [234, 104] on input "True" at bounding box center [235, 102] width 5 height 4
radio input "true"
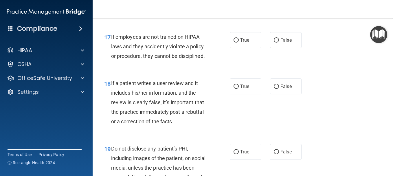
scroll to position [1062, 0]
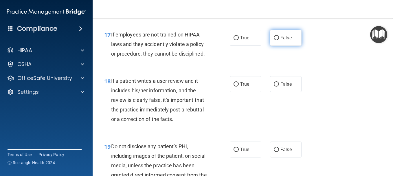
click at [273, 40] on input "False" at bounding box center [275, 38] width 5 height 4
radio input "true"
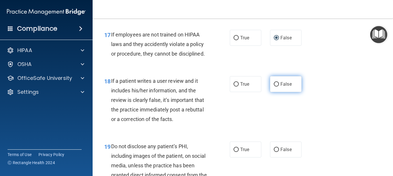
click at [273, 86] on input "False" at bounding box center [275, 84] width 5 height 4
radio input "true"
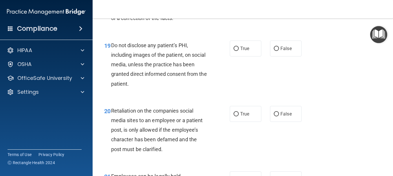
scroll to position [1163, 0]
click at [233, 51] on input "True" at bounding box center [235, 48] width 5 height 4
radio input "true"
click at [273, 121] on label "False" at bounding box center [286, 114] width 32 height 16
click at [273, 116] on input "False" at bounding box center [275, 114] width 5 height 4
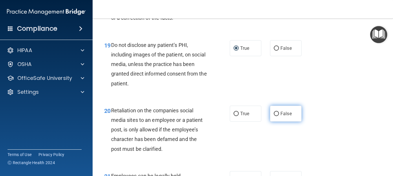
radio input "true"
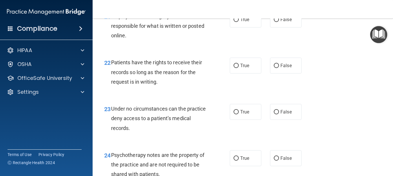
scroll to position [1325, 0]
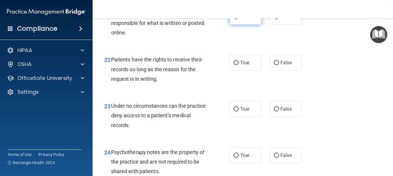
click at [232, 25] on label "True" at bounding box center [246, 17] width 32 height 16
click at [233, 19] on input "True" at bounding box center [235, 17] width 5 height 4
radio input "true"
click at [273, 65] on input "False" at bounding box center [275, 63] width 5 height 4
radio input "true"
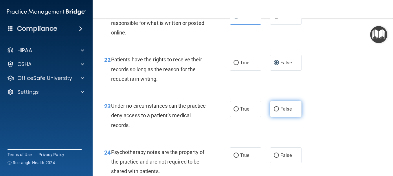
click at [275, 111] on input "False" at bounding box center [275, 109] width 5 height 4
radio input "true"
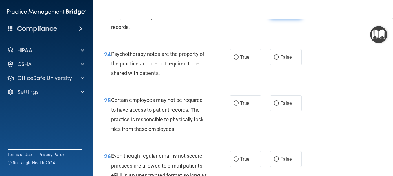
scroll to position [1424, 0]
click at [236, 59] on input "True" at bounding box center [235, 57] width 5 height 4
radio input "true"
click at [233, 105] on input "True" at bounding box center [235, 103] width 5 height 4
radio input "true"
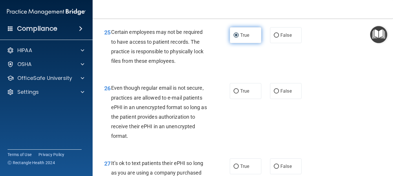
scroll to position [1493, 0]
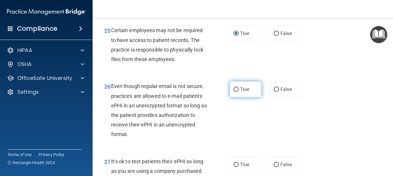
click at [234, 92] on input "True" at bounding box center [235, 89] width 5 height 4
radio input "true"
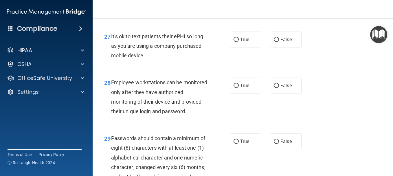
scroll to position [1619, 0]
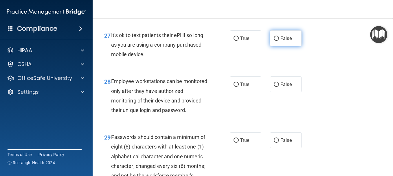
click at [273, 41] on input "False" at bounding box center [275, 38] width 5 height 4
radio input "true"
click at [273, 41] on input "False" at bounding box center [275, 38] width 5 height 4
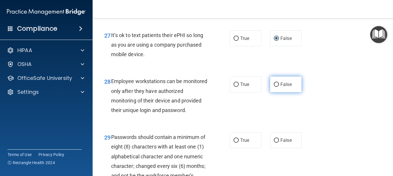
click at [273, 87] on input "False" at bounding box center [275, 84] width 5 height 4
radio input "true"
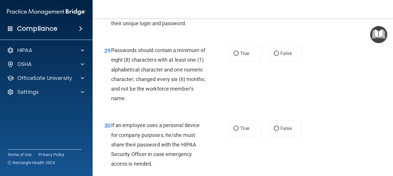
scroll to position [1706, 0]
click at [234, 56] on input "True" at bounding box center [235, 53] width 5 height 4
radio input "true"
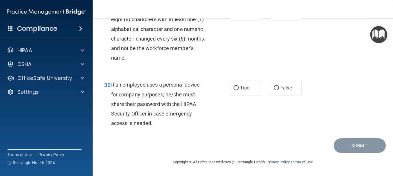
scroll to position [1773, 0]
click at [273, 90] on input "False" at bounding box center [275, 88] width 5 height 4
radio input "true"
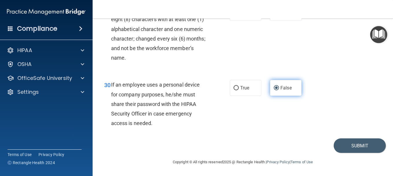
scroll to position [1794, 0]
click at [353, 147] on button "Submit" at bounding box center [359, 145] width 52 height 15
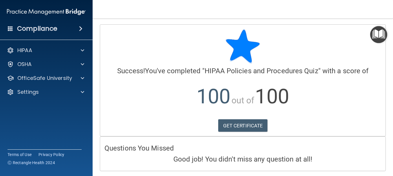
click at [373, 31] on img "Open Resource Center" at bounding box center [378, 34] width 17 height 17
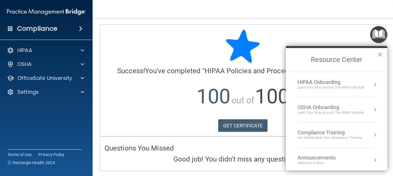
click at [312, 83] on div "HIPAA Onboarding" at bounding box center [330, 82] width 67 height 6
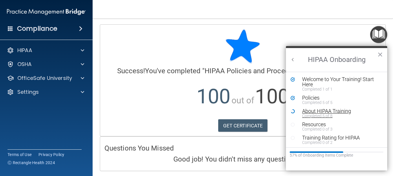
click at [311, 112] on div "About HIPAA Training" at bounding box center [338, 110] width 73 height 5
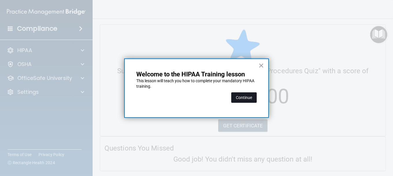
click at [242, 93] on button "Continue" at bounding box center [243, 97] width 25 height 10
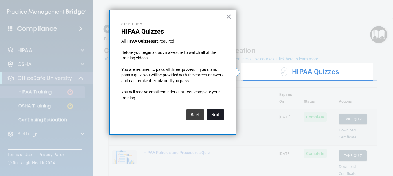
click at [216, 114] on button "Next" at bounding box center [215, 114] width 18 height 10
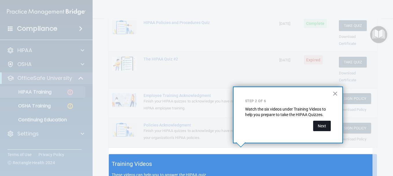
click at [319, 127] on button "Next" at bounding box center [322, 126] width 18 height 10
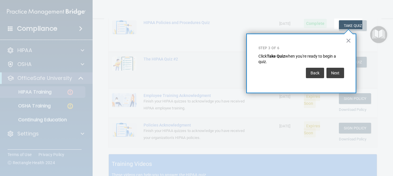
scroll to position [88, 0]
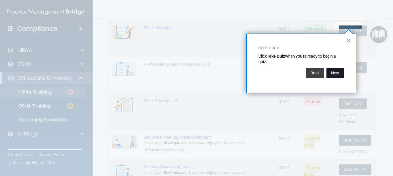
click at [338, 72] on button "Next" at bounding box center [335, 73] width 18 height 10
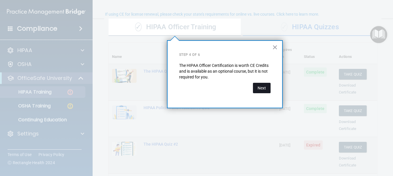
click at [260, 83] on button "Next" at bounding box center [262, 88] width 18 height 10
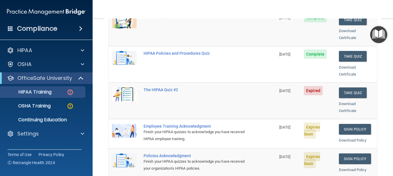
scroll to position [99, 0]
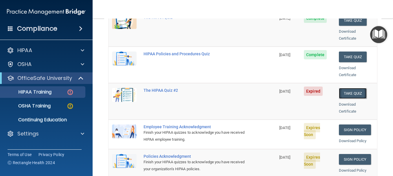
click at [347, 88] on button "Take Quiz" at bounding box center [353, 93] width 28 height 11
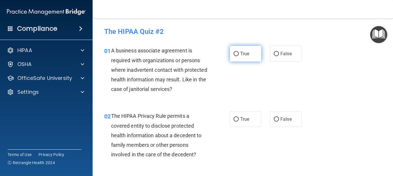
click at [235, 54] on input "True" at bounding box center [235, 54] width 5 height 4
radio input "true"
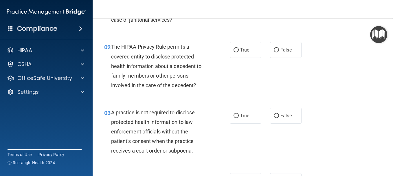
scroll to position [69, 0]
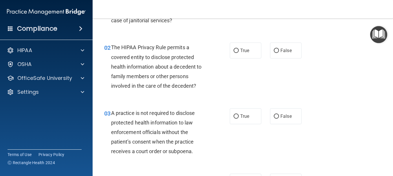
click at [235, 54] on label "True" at bounding box center [246, 50] width 32 height 16
click at [235, 53] on input "True" at bounding box center [235, 51] width 5 height 4
radio input "true"
click at [235, 54] on label "True" at bounding box center [246, 50] width 32 height 16
click at [235, 53] on input "True" at bounding box center [235, 51] width 5 height 4
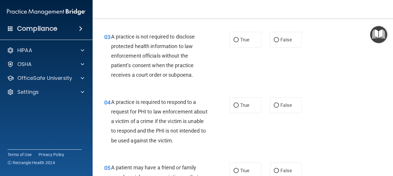
scroll to position [145, 0]
click at [235, 40] on input "True" at bounding box center [235, 40] width 5 height 4
radio input "true"
click at [235, 105] on input "True" at bounding box center [235, 105] width 5 height 4
radio input "true"
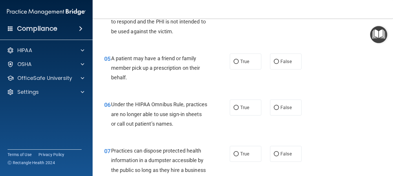
scroll to position [254, 0]
click at [234, 61] on input "True" at bounding box center [235, 61] width 5 height 4
radio input "true"
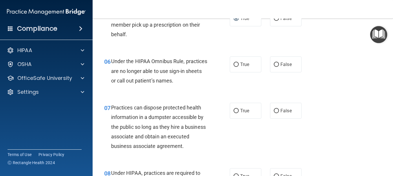
scroll to position [297, 0]
click at [233, 64] on input "True" at bounding box center [235, 64] width 5 height 4
radio input "true"
click at [233, 64] on input "True" at bounding box center [235, 64] width 5 height 4
click at [233, 109] on input "True" at bounding box center [235, 111] width 5 height 4
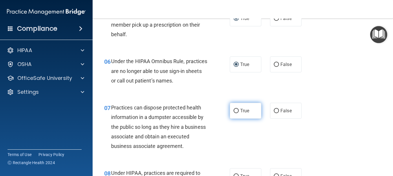
radio input "true"
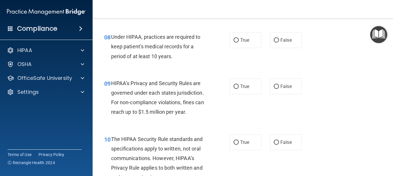
scroll to position [433, 0]
click at [230, 48] on label "True" at bounding box center [246, 40] width 32 height 16
click at [233, 42] on input "True" at bounding box center [235, 40] width 5 height 4
radio input "true"
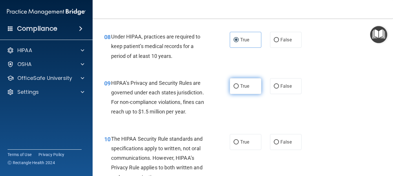
click at [234, 88] on input "True" at bounding box center [235, 86] width 5 height 4
radio input "true"
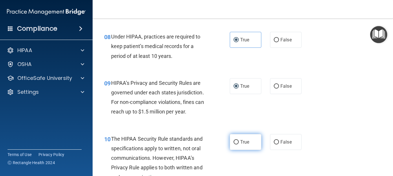
click at [234, 144] on input "True" at bounding box center [235, 142] width 5 height 4
radio input "true"
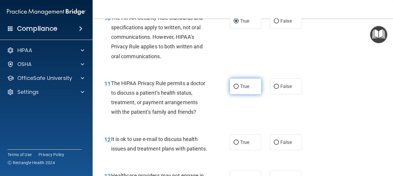
scroll to position [554, 0]
click at [233, 88] on input "True" at bounding box center [235, 86] width 5 height 4
radio input "true"
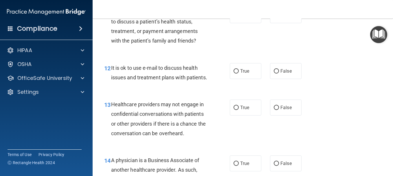
scroll to position [625, 0]
click at [233, 73] on input "True" at bounding box center [235, 71] width 5 height 4
radio input "true"
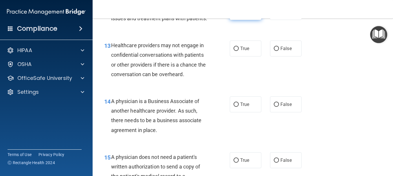
scroll to position [686, 0]
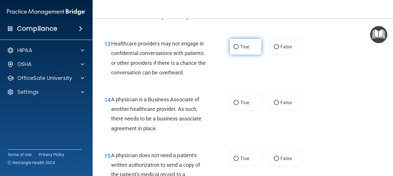
click at [234, 49] on input "True" at bounding box center [235, 47] width 5 height 4
radio input "true"
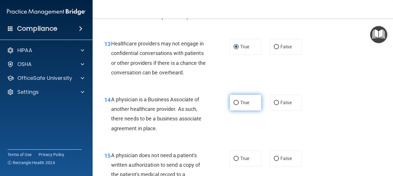
click at [233, 105] on input "True" at bounding box center [235, 103] width 5 height 4
radio input "true"
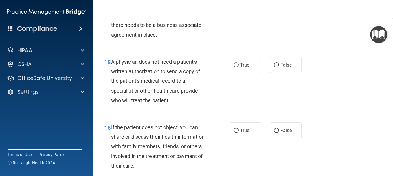
scroll to position [779, 0]
click at [233, 67] on input "True" at bounding box center [235, 65] width 5 height 4
radio input "true"
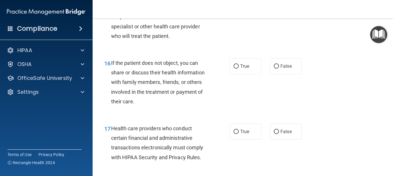
scroll to position [843, 0]
click at [233, 69] on input "True" at bounding box center [235, 67] width 5 height 4
radio input "true"
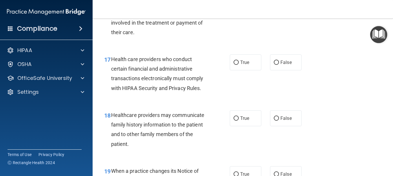
scroll to position [913, 0]
click at [233, 64] on input "True" at bounding box center [235, 62] width 5 height 4
radio input "true"
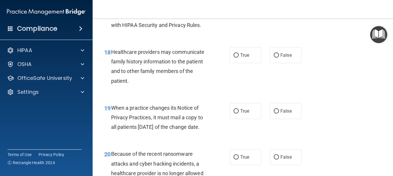
scroll to position [975, 0]
click at [233, 58] on input "True" at bounding box center [235, 55] width 5 height 4
radio input "true"
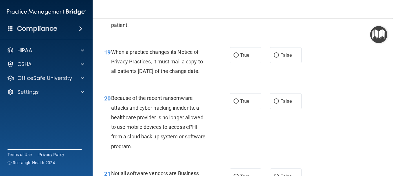
scroll to position [1033, 0]
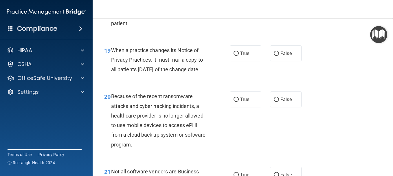
click at [233, 56] on input "True" at bounding box center [235, 53] width 5 height 4
radio input "true"
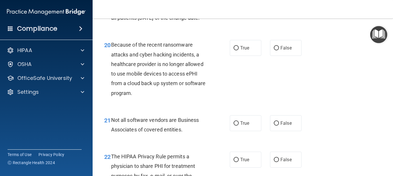
scroll to position [1084, 0]
click at [232, 56] on label "True" at bounding box center [246, 48] width 32 height 16
click at [233, 50] on input "True" at bounding box center [235, 48] width 5 height 4
radio input "true"
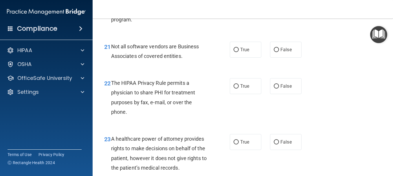
scroll to position [1159, 0]
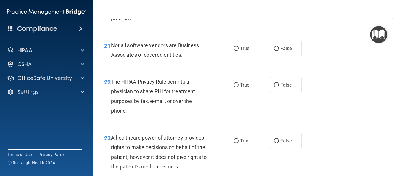
click at [232, 56] on label "True" at bounding box center [246, 48] width 32 height 16
click at [233, 51] on input "True" at bounding box center [235, 49] width 5 height 4
radio input "true"
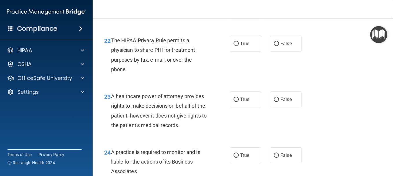
scroll to position [1200, 0]
click at [233, 46] on input "True" at bounding box center [235, 44] width 5 height 4
radio input "true"
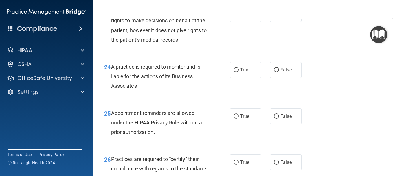
scroll to position [1286, 0]
click at [234, 16] on input "True" at bounding box center [235, 14] width 5 height 4
radio input "true"
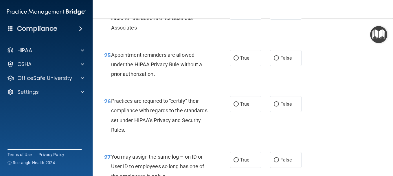
scroll to position [1344, 0]
click at [234, 14] on input "True" at bounding box center [235, 12] width 5 height 4
radio input "true"
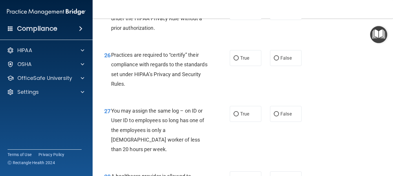
scroll to position [1390, 0]
click at [234, 14] on input "True" at bounding box center [235, 12] width 5 height 4
radio input "true"
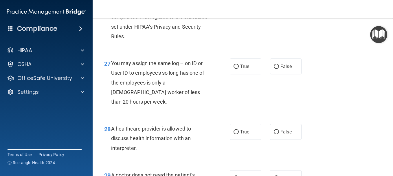
scroll to position [1437, 0]
click at [234, 13] on input "True" at bounding box center [235, 10] width 5 height 4
radio input "true"
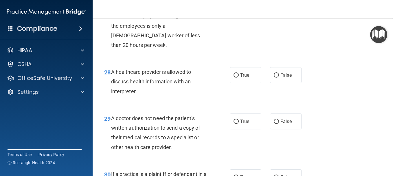
scroll to position [1494, 0]
click at [233, 12] on input "True" at bounding box center [235, 10] width 5 height 4
radio input "true"
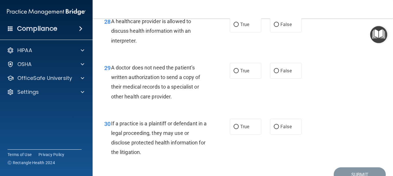
scroll to position [1546, 0]
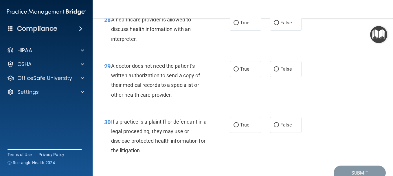
click at [233, 25] on input "True" at bounding box center [235, 23] width 5 height 4
radio input "true"
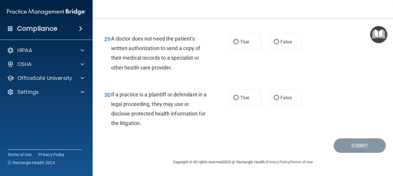
scroll to position [1598, 0]
click at [233, 49] on label "True" at bounding box center [246, 42] width 32 height 16
click at [233, 44] on input "True" at bounding box center [235, 42] width 5 height 4
radio input "true"
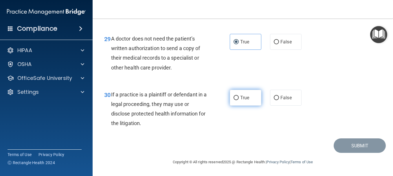
click at [233, 96] on input "True" at bounding box center [235, 98] width 5 height 4
radio input "true"
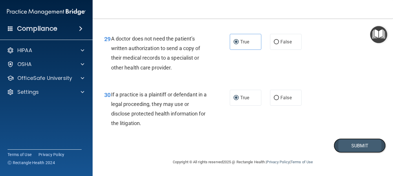
click at [344, 142] on button "Submit" at bounding box center [359, 145] width 52 height 15
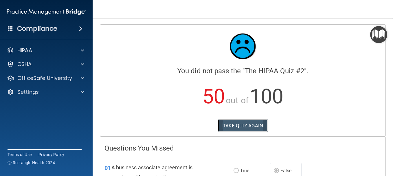
click at [255, 126] on button "TAKE QUIZ AGAIN" at bounding box center [243, 125] width 50 height 13
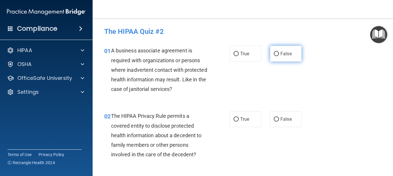
click at [274, 48] on label "False" at bounding box center [286, 54] width 32 height 16
click at [274, 52] on input "False" at bounding box center [275, 54] width 5 height 4
radio input "true"
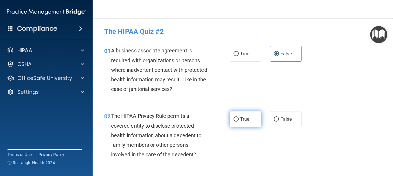
click at [241, 120] on span "True" at bounding box center [244, 118] width 9 height 5
click at [239, 120] on input "True" at bounding box center [235, 119] width 5 height 4
radio input "true"
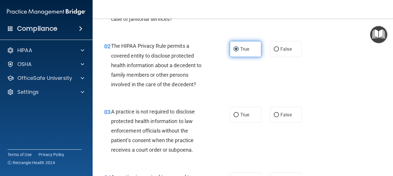
scroll to position [71, 0]
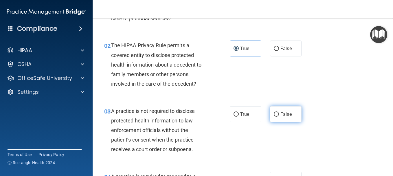
click at [280, 117] on label "False" at bounding box center [286, 114] width 32 height 16
click at [279, 117] on input "False" at bounding box center [275, 114] width 5 height 4
radio input "true"
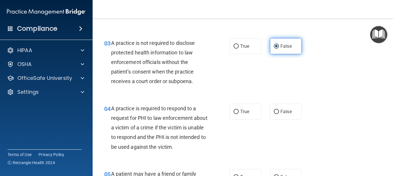
scroll to position [140, 0]
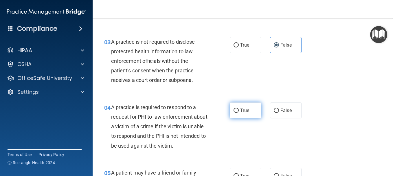
click at [243, 111] on span "True" at bounding box center [244, 110] width 9 height 5
click at [239, 111] on input "True" at bounding box center [235, 110] width 5 height 4
radio input "true"
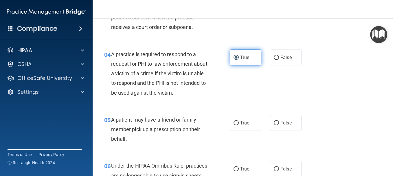
scroll to position [194, 0]
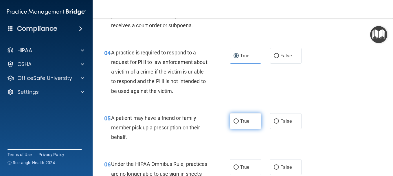
click at [235, 117] on label "True" at bounding box center [246, 121] width 32 height 16
click at [235, 119] on input "True" at bounding box center [235, 121] width 5 height 4
radio input "true"
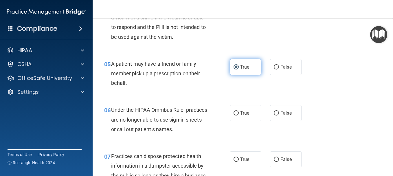
scroll to position [249, 0]
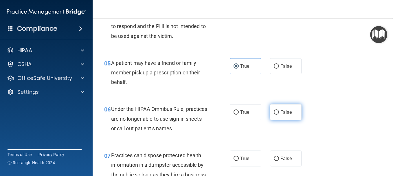
click at [280, 110] on span "False" at bounding box center [285, 111] width 11 height 5
click at [278, 110] on input "False" at bounding box center [275, 112] width 5 height 4
radio input "true"
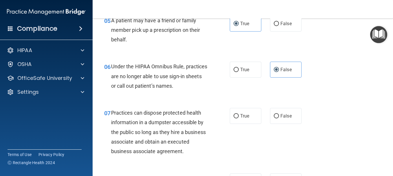
scroll to position [292, 0]
click at [277, 110] on label "False" at bounding box center [286, 116] width 32 height 16
click at [277, 114] on input "False" at bounding box center [275, 116] width 5 height 4
radio input "true"
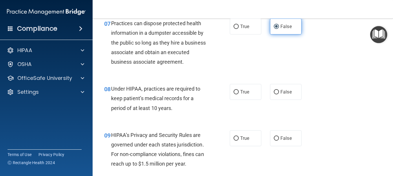
scroll to position [381, 0]
click at [277, 110] on div "08 Under HIPAA, practices are required to keep patient’s medical records for a …" at bounding box center [243, 100] width 286 height 46
click at [273, 97] on label "False" at bounding box center [286, 92] width 32 height 16
click at [273, 95] on input "False" at bounding box center [275, 92] width 5 height 4
radio input "true"
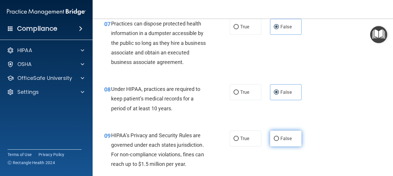
click at [273, 141] on input "False" at bounding box center [275, 138] width 5 height 4
radio input "true"
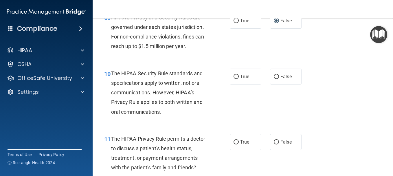
scroll to position [499, 0]
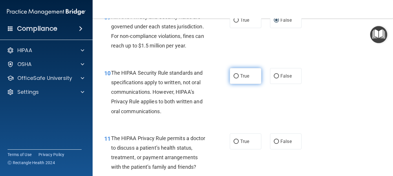
click at [235, 78] on input "True" at bounding box center [235, 76] width 5 height 4
radio input "true"
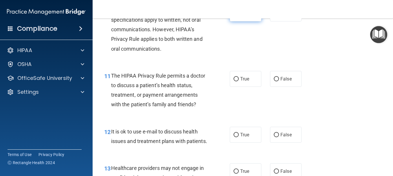
scroll to position [561, 0]
click at [235, 82] on input "True" at bounding box center [235, 79] width 5 height 4
radio input "true"
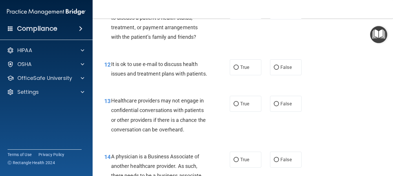
scroll to position [629, 0]
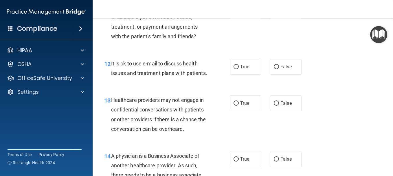
click at [235, 69] on input "True" at bounding box center [235, 67] width 5 height 4
radio input "true"
click at [235, 106] on input "True" at bounding box center [235, 103] width 5 height 4
radio input "true"
click at [235, 106] on input "True" at bounding box center [235, 103] width 5 height 4
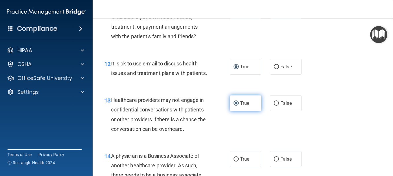
click at [235, 106] on input "True" at bounding box center [235, 103] width 5 height 4
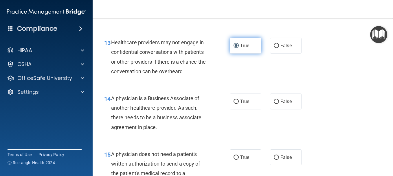
scroll to position [687, 0]
click at [235, 103] on input "True" at bounding box center [235, 101] width 5 height 4
radio input "true"
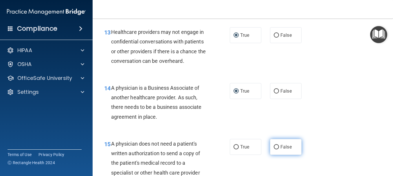
scroll to position [697, 0]
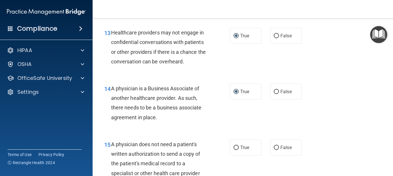
click at [271, 132] on div "14 A physician is a Business Associate of another healthcare provider. As such,…" at bounding box center [243, 104] width 286 height 56
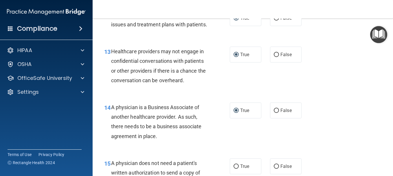
scroll to position [677, 0]
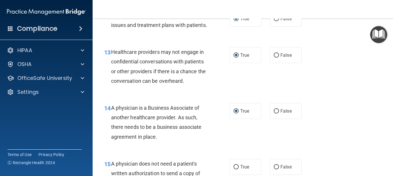
click at [271, 119] on label "False" at bounding box center [286, 111] width 32 height 16
click at [273, 113] on input "False" at bounding box center [275, 111] width 5 height 4
radio input "true"
radio input "false"
click at [273, 58] on input "False" at bounding box center [275, 55] width 5 height 4
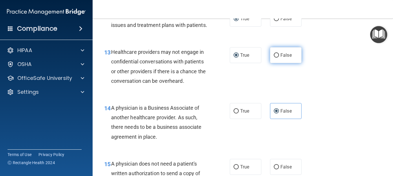
radio input "true"
radio input "false"
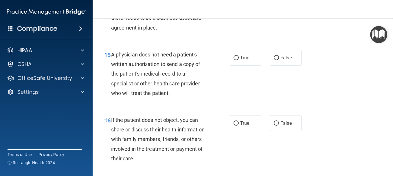
scroll to position [787, 0]
click at [233, 60] on input "True" at bounding box center [235, 58] width 5 height 4
radio input "true"
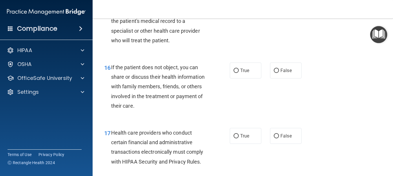
scroll to position [840, 0]
click at [233, 72] on input "True" at bounding box center [235, 70] width 5 height 4
radio input "true"
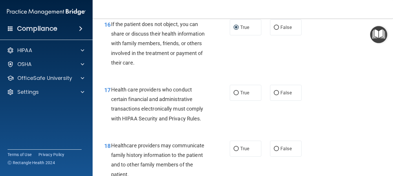
scroll to position [885, 0]
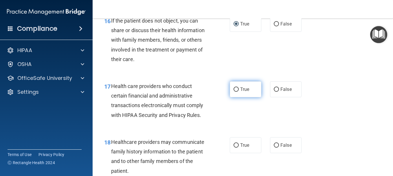
click at [233, 92] on input "True" at bounding box center [235, 89] width 5 height 4
radio input "true"
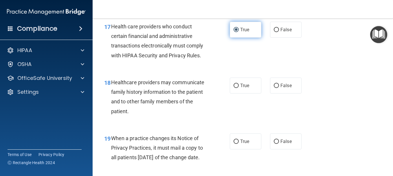
scroll to position [945, 0]
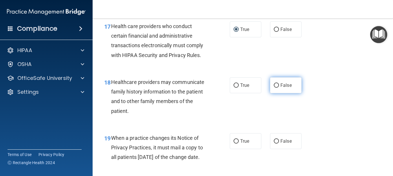
click at [274, 88] on input "False" at bounding box center [275, 85] width 5 height 4
radio input "true"
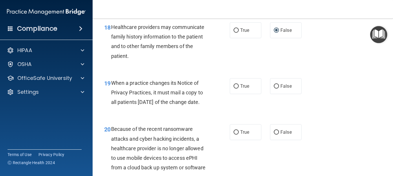
scroll to position [1001, 0]
click at [274, 88] on input "False" at bounding box center [275, 86] width 5 height 4
radio input "true"
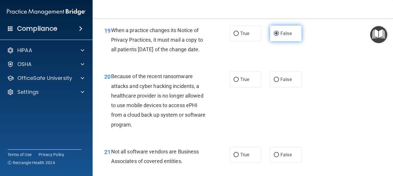
scroll to position [1053, 0]
click at [274, 82] on input "False" at bounding box center [275, 79] width 5 height 4
radio input "true"
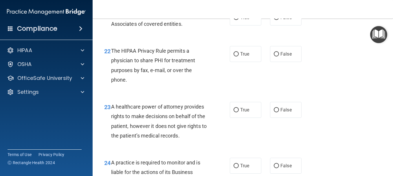
scroll to position [1190, 0]
click at [234, 20] on input "True" at bounding box center [235, 17] width 5 height 4
radio input "true"
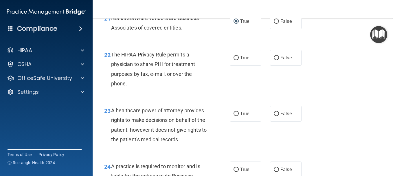
scroll to position [1187, 0]
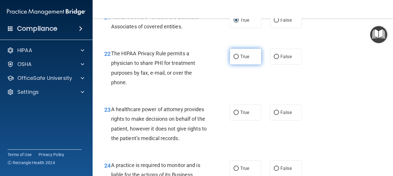
click at [230, 64] on label "True" at bounding box center [246, 57] width 32 height 16
click at [233, 59] on input "True" at bounding box center [235, 57] width 5 height 4
radio input "true"
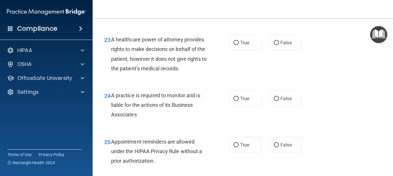
scroll to position [1258, 0]
click at [273, 45] on input "False" at bounding box center [275, 42] width 5 height 4
radio input "true"
click at [276, 100] on input "False" at bounding box center [275, 98] width 5 height 4
radio input "true"
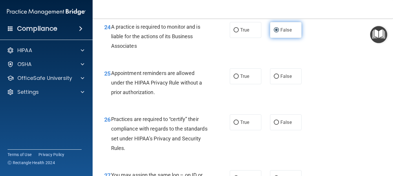
scroll to position [1326, 0]
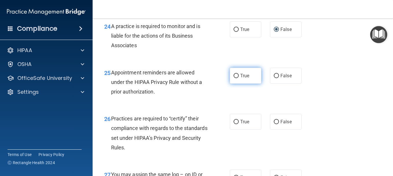
click at [233, 78] on input "True" at bounding box center [235, 76] width 5 height 4
radio input "true"
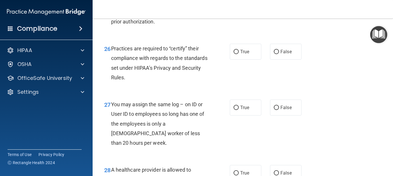
scroll to position [1397, 0]
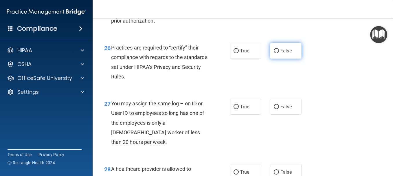
click at [273, 53] on input "False" at bounding box center [275, 51] width 5 height 4
radio input "true"
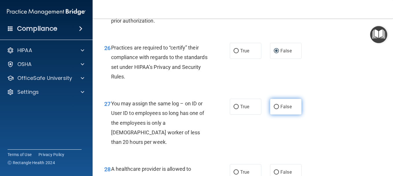
click at [273, 109] on input "False" at bounding box center [275, 107] width 5 height 4
radio input "true"
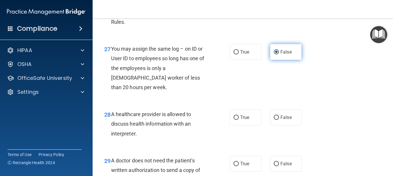
scroll to position [1452, 0]
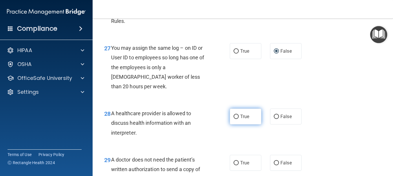
click at [235, 124] on label "True" at bounding box center [246, 116] width 32 height 16
click at [235, 119] on input "True" at bounding box center [235, 116] width 5 height 4
radio input "true"
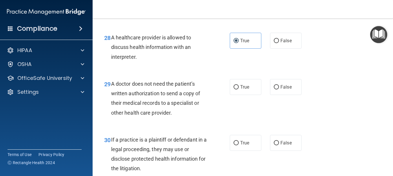
scroll to position [1528, 0]
click at [234, 95] on label "True" at bounding box center [246, 87] width 32 height 16
click at [234, 89] on input "True" at bounding box center [235, 87] width 5 height 4
radio input "true"
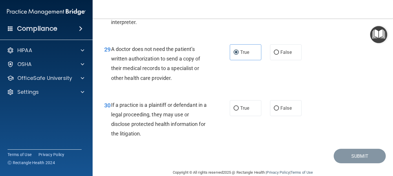
scroll to position [1563, 0]
click at [233, 110] on input "True" at bounding box center [235, 108] width 5 height 4
radio input "true"
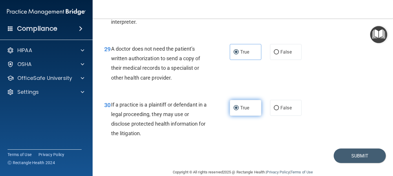
scroll to position [1602, 0]
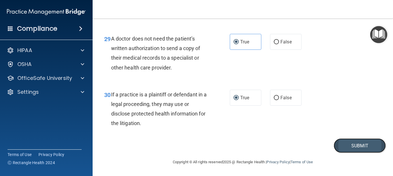
click at [347, 148] on button "Submit" at bounding box center [359, 145] width 52 height 15
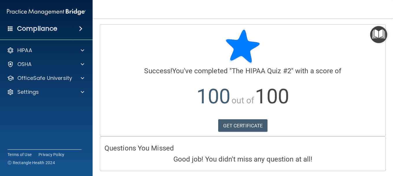
click at [376, 38] on img "Open Resource Center" at bounding box center [378, 34] width 17 height 17
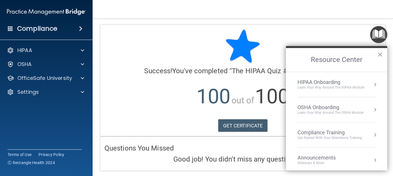
click at [334, 86] on div "Learn Your Way around the HIPAA module" at bounding box center [330, 87] width 67 height 5
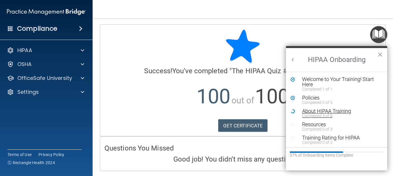
click at [343, 109] on div "About HIPAA Training" at bounding box center [338, 110] width 73 height 5
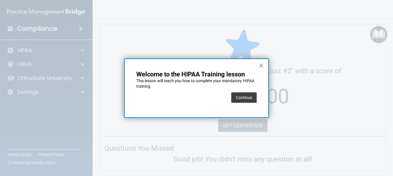
click at [242, 90] on div "Continue" at bounding box center [243, 97] width 25 height 16
click at [247, 98] on button "Continue" at bounding box center [243, 97] width 25 height 10
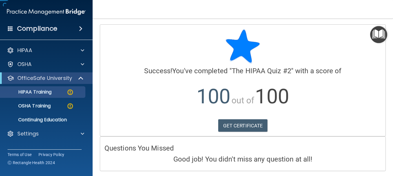
click at [247, 98] on span "out of" at bounding box center [242, 100] width 23 height 10
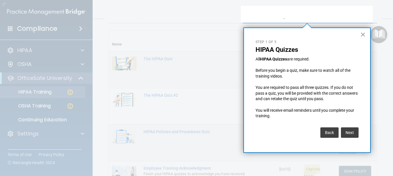
scroll to position [58, 0]
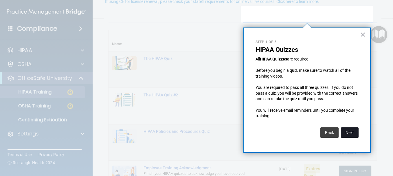
click at [350, 130] on button "Next" at bounding box center [350, 132] width 18 height 10
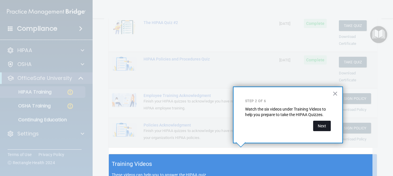
click at [323, 127] on button "Next" at bounding box center [322, 126] width 18 height 10
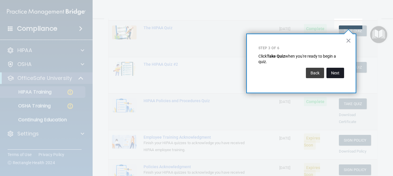
click at [335, 72] on button "Next" at bounding box center [335, 73] width 18 height 10
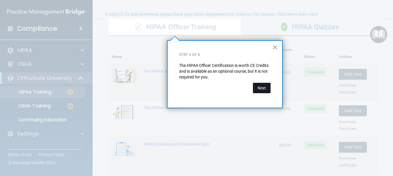
click at [259, 87] on button "Next" at bounding box center [262, 88] width 18 height 10
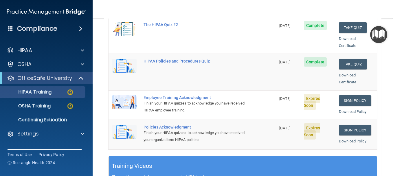
scroll to position [128, 0]
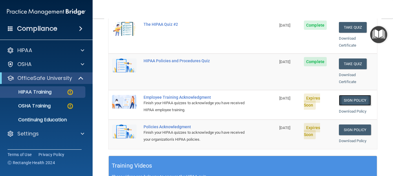
click at [342, 95] on link "Sign Policy" at bounding box center [355, 100] width 32 height 11
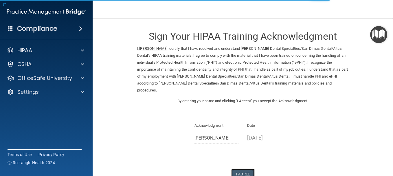
click at [244, 169] on button "I Agree" at bounding box center [242, 174] width 23 height 11
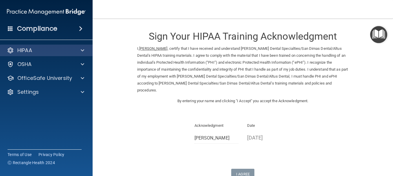
click at [69, 46] on div "HIPAA" at bounding box center [46, 51] width 93 height 12
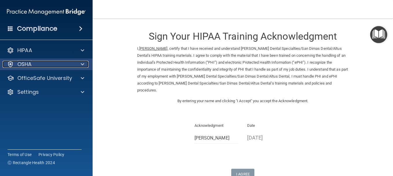
click at [80, 65] on div at bounding box center [81, 64] width 14 height 7
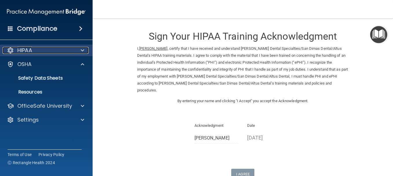
click at [84, 50] on div at bounding box center [81, 50] width 14 height 7
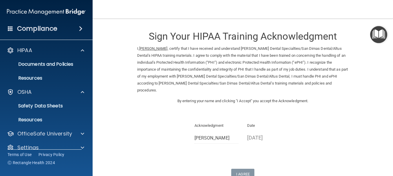
click at [378, 32] on img "Open Resource Center" at bounding box center [378, 34] width 17 height 17
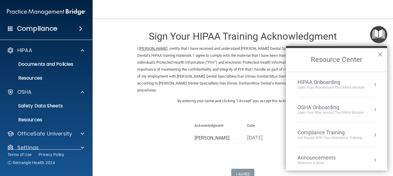
click at [338, 77] on li "HIPAA Onboarding Learn Your Way around the HIPAA module" at bounding box center [336, 84] width 78 height 25
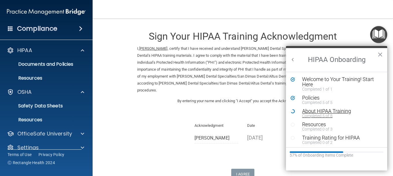
click at [322, 114] on div "Completed 5 of 8" at bounding box center [338, 116] width 73 height 4
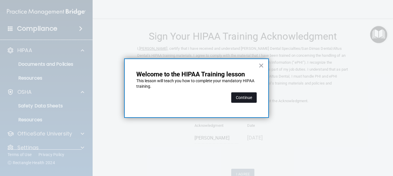
click at [246, 93] on button "Continue" at bounding box center [243, 97] width 25 height 10
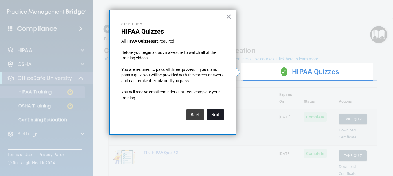
click at [220, 112] on button "Next" at bounding box center [215, 114] width 18 height 10
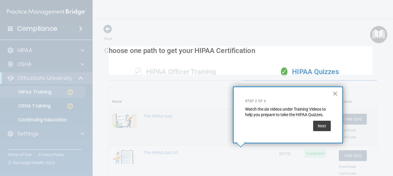
scroll to position [130, 0]
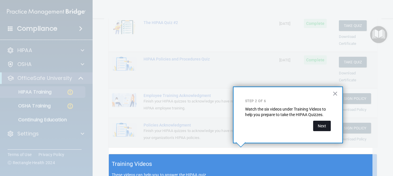
click at [322, 126] on button "Next" at bounding box center [322, 126] width 18 height 10
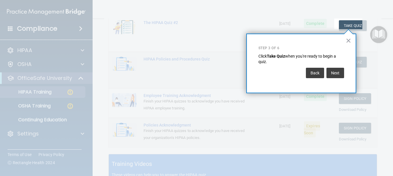
scroll to position [88, 0]
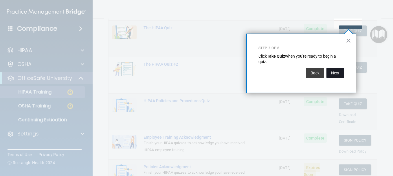
click at [335, 70] on button "Next" at bounding box center [335, 73] width 18 height 10
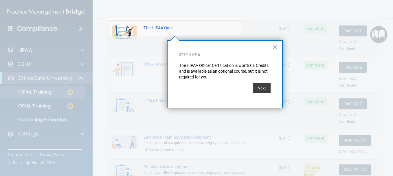
scroll to position [45, 0]
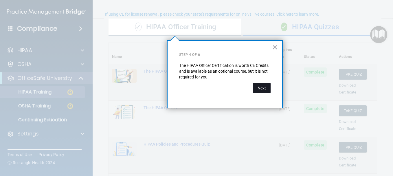
click at [263, 85] on button "Next" at bounding box center [262, 88] width 18 height 10
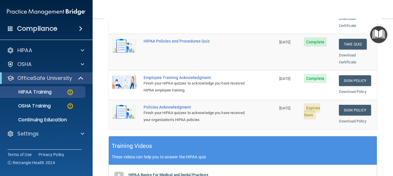
scroll to position [151, 0]
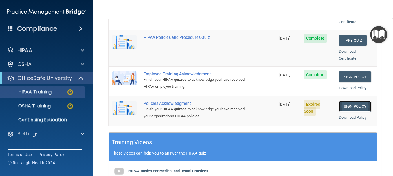
click at [344, 101] on link "Sign Policy" at bounding box center [355, 106] width 32 height 11
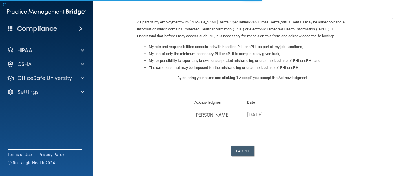
scroll to position [96, 0]
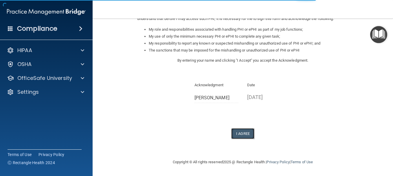
click at [244, 133] on button "I Agree" at bounding box center [242, 133] width 23 height 11
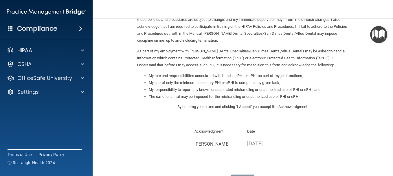
scroll to position [0, 0]
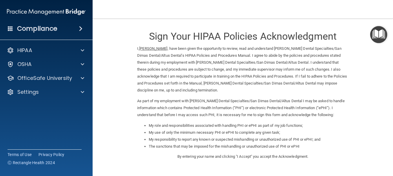
click at [75, 25] on div "Compliance" at bounding box center [46, 28] width 93 height 13
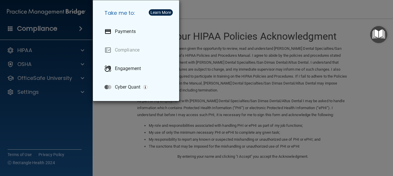
click at [75, 25] on div "Take me to: Payments Compliance Engagement Cyber Quant" at bounding box center [196, 88] width 393 height 176
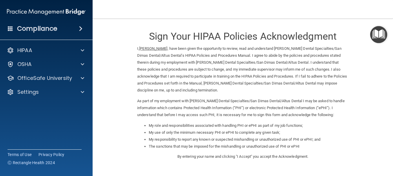
click at [373, 36] on img "Open Resource Center" at bounding box center [378, 34] width 17 height 17
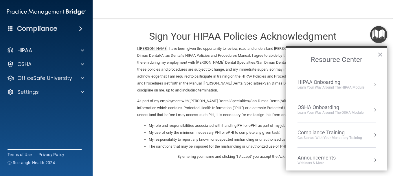
click at [329, 89] on div "Learn Your Way around the HIPAA module" at bounding box center [330, 87] width 67 height 5
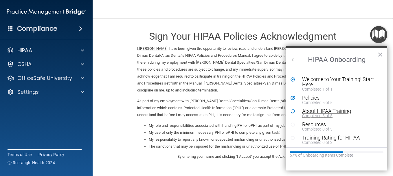
click at [323, 111] on div "About HIPAA Training" at bounding box center [338, 110] width 73 height 5
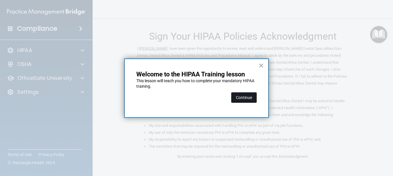
click at [250, 95] on button "Continue" at bounding box center [243, 97] width 25 height 10
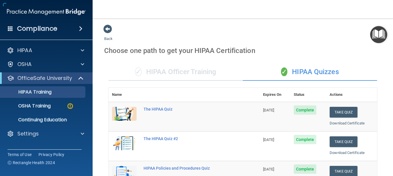
click at [210, 90] on body "Compliance HIPAA Documents and Policies Report an Incident Business Associates …" at bounding box center [196, 88] width 393 height 176
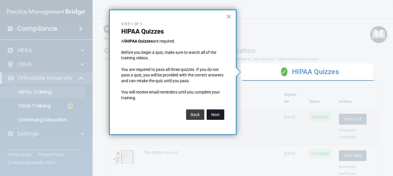
click at [221, 113] on button "Next" at bounding box center [215, 114] width 18 height 10
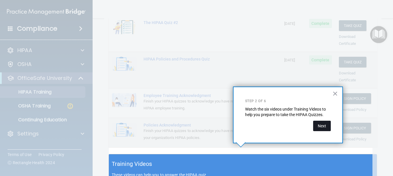
click at [317, 127] on button "Next" at bounding box center [322, 126] width 18 height 10
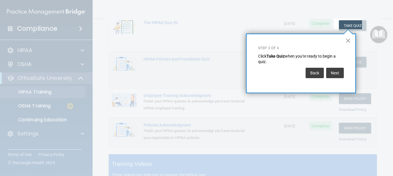
scroll to position [88, 0]
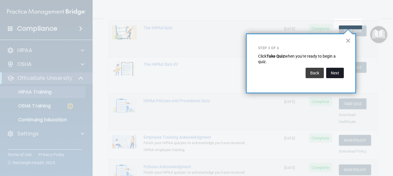
click at [332, 72] on button "Next" at bounding box center [335, 73] width 18 height 10
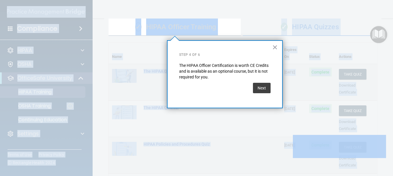
click at [332, 72] on div at bounding box center [317, 88] width 152 height 176
click at [267, 87] on button "Next" at bounding box center [262, 88] width 18 height 10
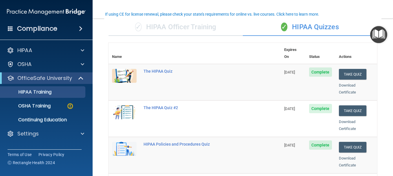
click at [267, 87] on td "The HIPAA Quiz" at bounding box center [210, 82] width 141 height 36
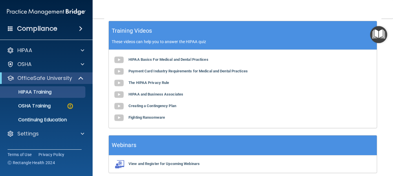
scroll to position [280, 0]
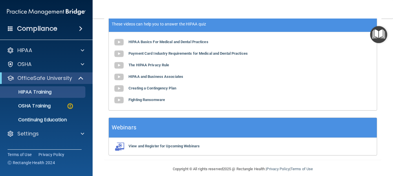
click at [267, 89] on div "HIPAA Basics For Medical and Dental Practices Payment Card Industry Requirement…" at bounding box center [243, 71] width 268 height 78
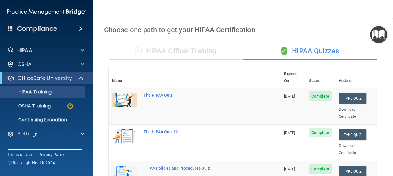
scroll to position [0, 0]
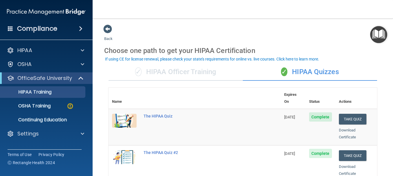
click at [375, 35] on img "Open Resource Center" at bounding box center [378, 34] width 17 height 17
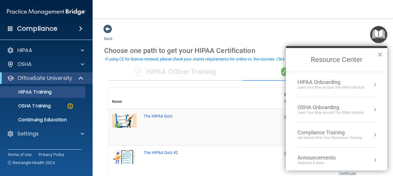
click at [328, 82] on div "HIPAA Onboarding" at bounding box center [330, 82] width 67 height 6
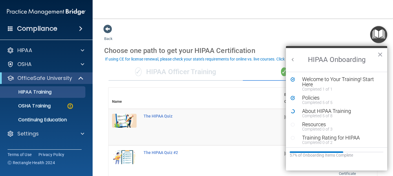
click at [380, 53] on button "×" at bounding box center [379, 54] width 5 height 9
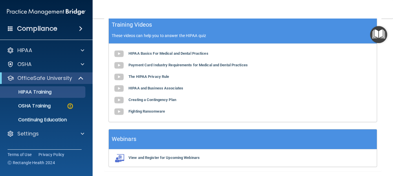
scroll to position [280, 0]
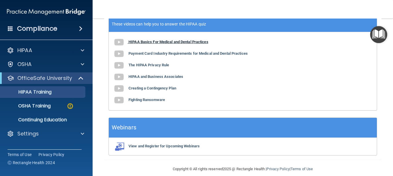
click at [188, 40] on b "HIPAA Basics For Medical and Dental Practices" at bounding box center [168, 42] width 80 height 4
click at [185, 51] on b "Payment Card Industry Requirements for Medical and Dental Practices" at bounding box center [187, 53] width 119 height 4
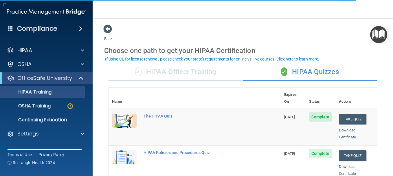
click at [185, 80] on div "✓ HIPAA Officer Training" at bounding box center [175, 71] width 134 height 17
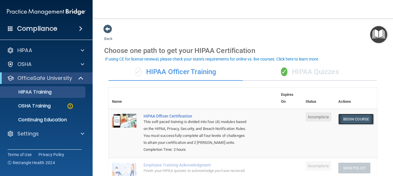
click at [341, 119] on link "Begin Course" at bounding box center [355, 119] width 35 height 11
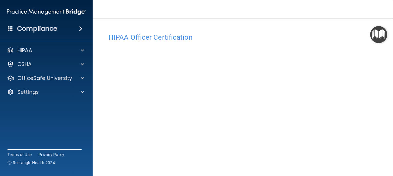
click at [377, 35] on img "Open Resource Center" at bounding box center [378, 34] width 17 height 17
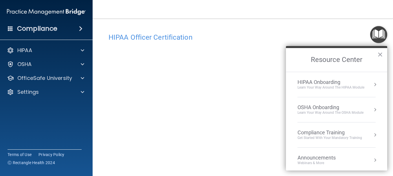
click at [337, 88] on div "Learn Your Way around the HIPAA module" at bounding box center [330, 87] width 67 height 5
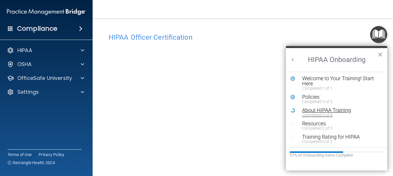
scroll to position [1, 0]
click at [345, 112] on div "Completed 5 of 8" at bounding box center [338, 114] width 73 height 4
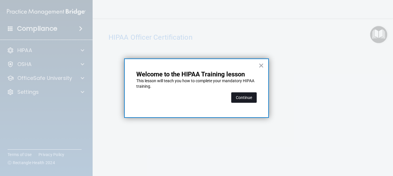
click at [247, 101] on button "Continue" at bounding box center [243, 97] width 25 height 10
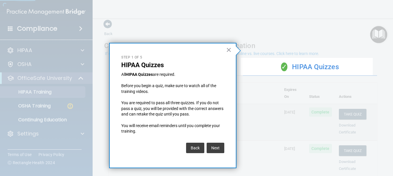
scroll to position [5, 0]
click at [217, 145] on button "Next" at bounding box center [215, 148] width 18 height 10
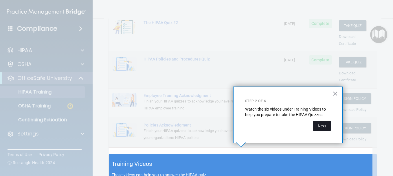
click at [327, 126] on button "Next" at bounding box center [322, 126] width 18 height 10
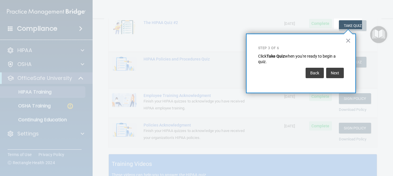
scroll to position [88, 0]
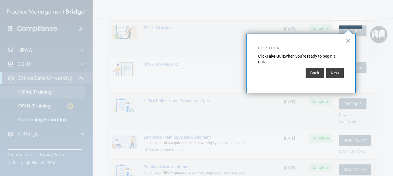
click at [338, 78] on div "Back Next" at bounding box center [301, 73] width 86 height 16
click at [337, 75] on button "Next" at bounding box center [335, 73] width 18 height 10
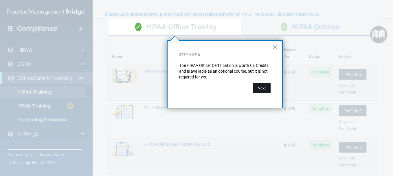
click at [262, 88] on button "Next" at bounding box center [262, 88] width 18 height 10
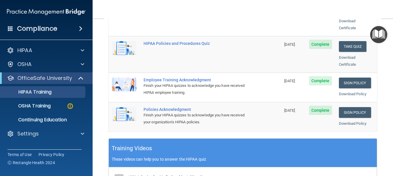
scroll to position [145, 0]
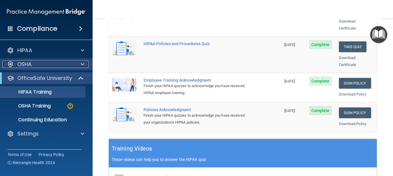
click at [75, 62] on div at bounding box center [81, 64] width 14 height 7
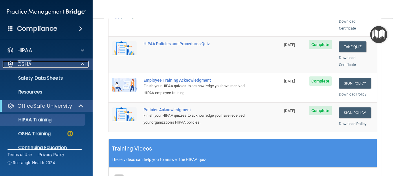
click at [76, 66] on div at bounding box center [81, 64] width 14 height 7
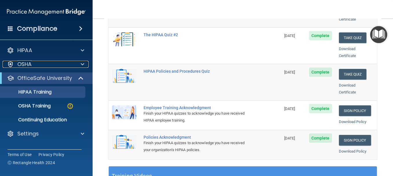
scroll to position [118, 0]
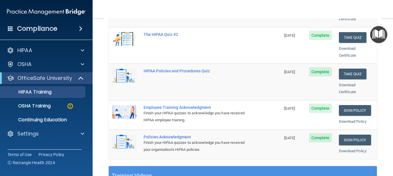
click at [378, 31] on img "Open Resource Center" at bounding box center [378, 34] width 17 height 17
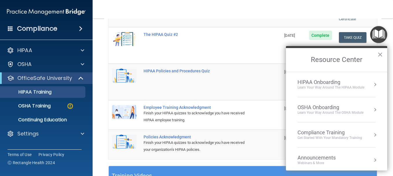
click at [336, 104] on div "OSHA Onboarding" at bounding box center [330, 107] width 66 height 6
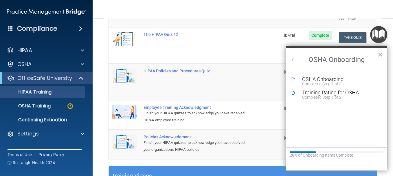
scroll to position [0, 0]
click at [323, 92] on div "Training Rating for OSHA" at bounding box center [340, 92] width 77 height 5
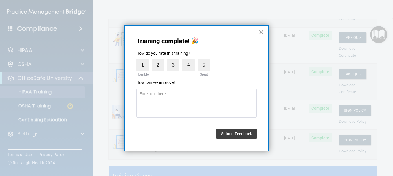
click at [262, 30] on button "×" at bounding box center [260, 31] width 5 height 9
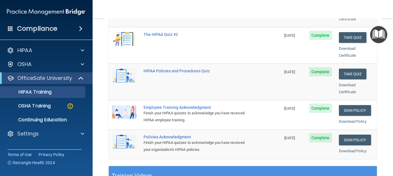
click at [374, 34] on img "Open Resource Center" at bounding box center [378, 34] width 17 height 17
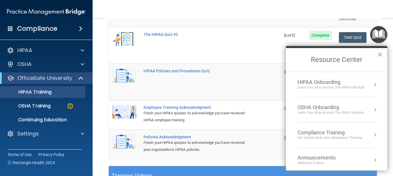
click at [332, 106] on div "OSHA Onboarding" at bounding box center [330, 107] width 66 height 6
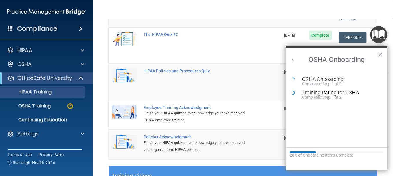
click at [321, 92] on div "Training Rating for OSHA" at bounding box center [340, 92] width 77 height 5
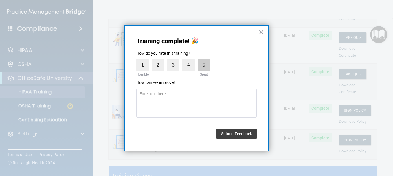
click at [205, 65] on label "5" at bounding box center [203, 65] width 12 height 12
click at [190, 60] on input "5" at bounding box center [190, 60] width 0 height 0
click at [205, 65] on label "5" at bounding box center [203, 65] width 12 height 12
click at [190, 60] on input "5" at bounding box center [190, 60] width 0 height 0
click at [243, 132] on button "Submit Feedback" at bounding box center [236, 133] width 40 height 10
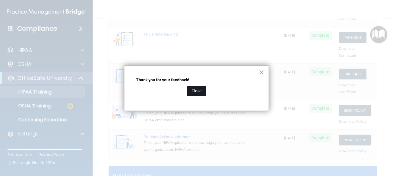
click at [195, 89] on button "Close" at bounding box center [196, 91] width 19 height 10
